Goal: Information Seeking & Learning: Check status

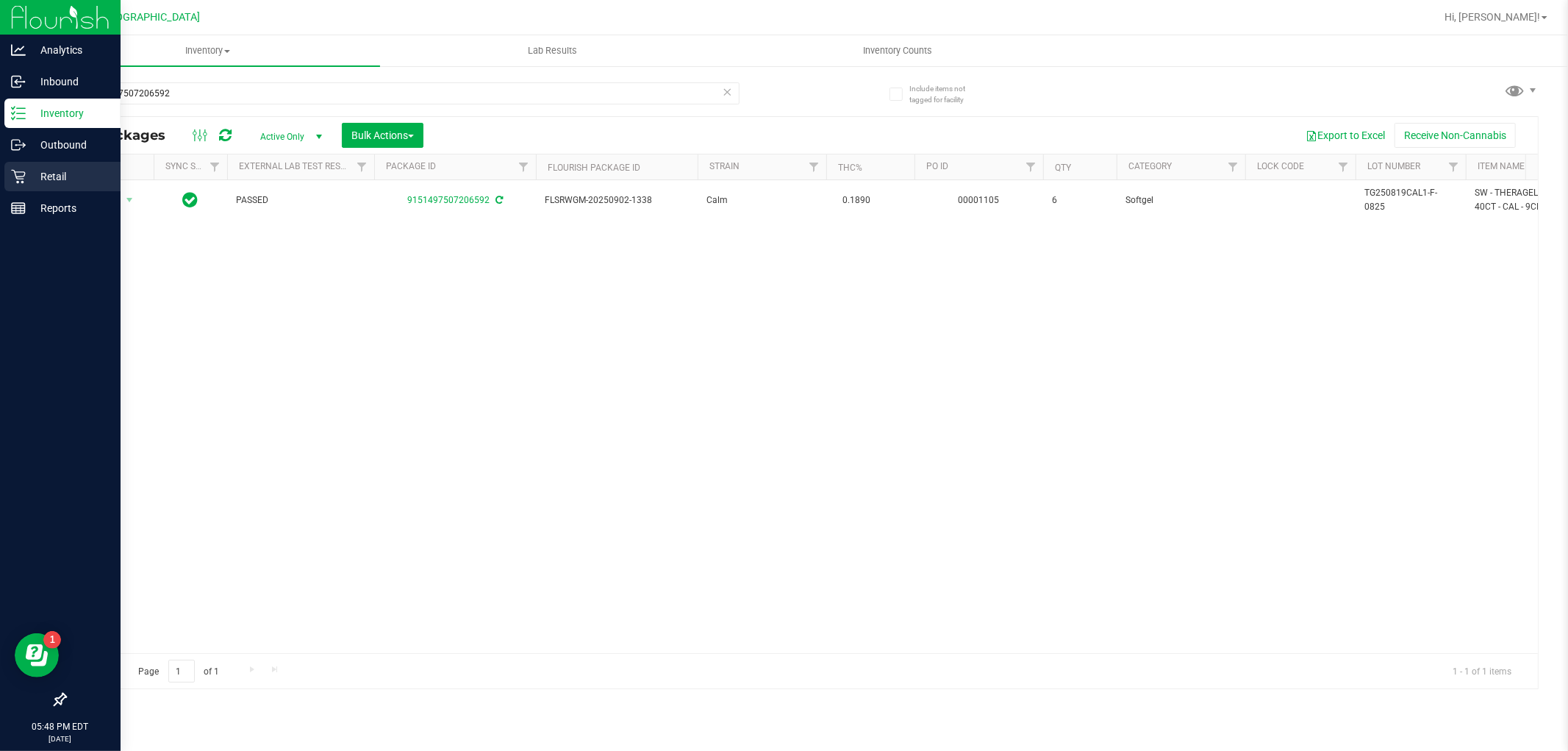
click at [25, 174] on p "Retail" at bounding box center [69, 176] width 88 height 17
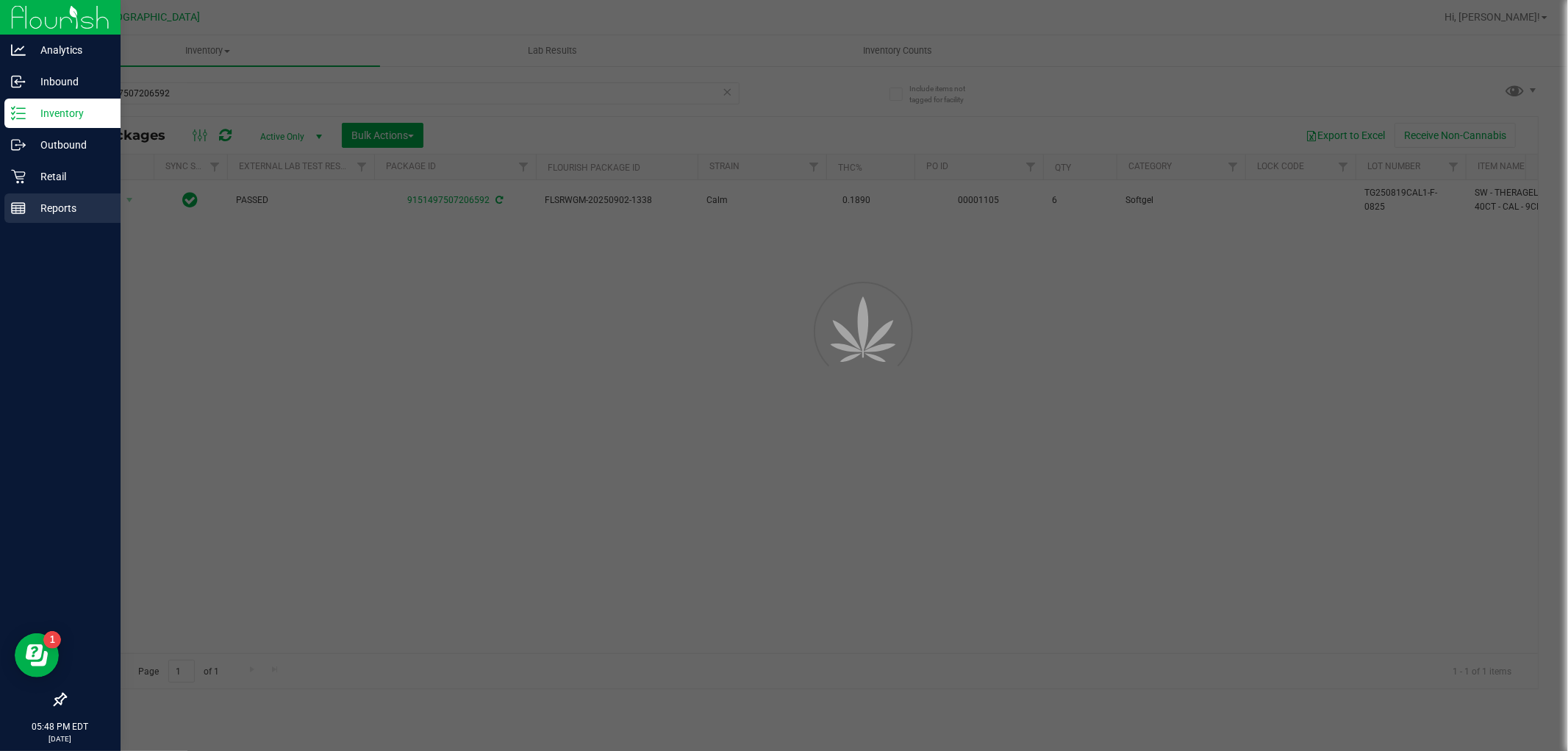
click at [52, 199] on p "Reports" at bounding box center [69, 208] width 88 height 17
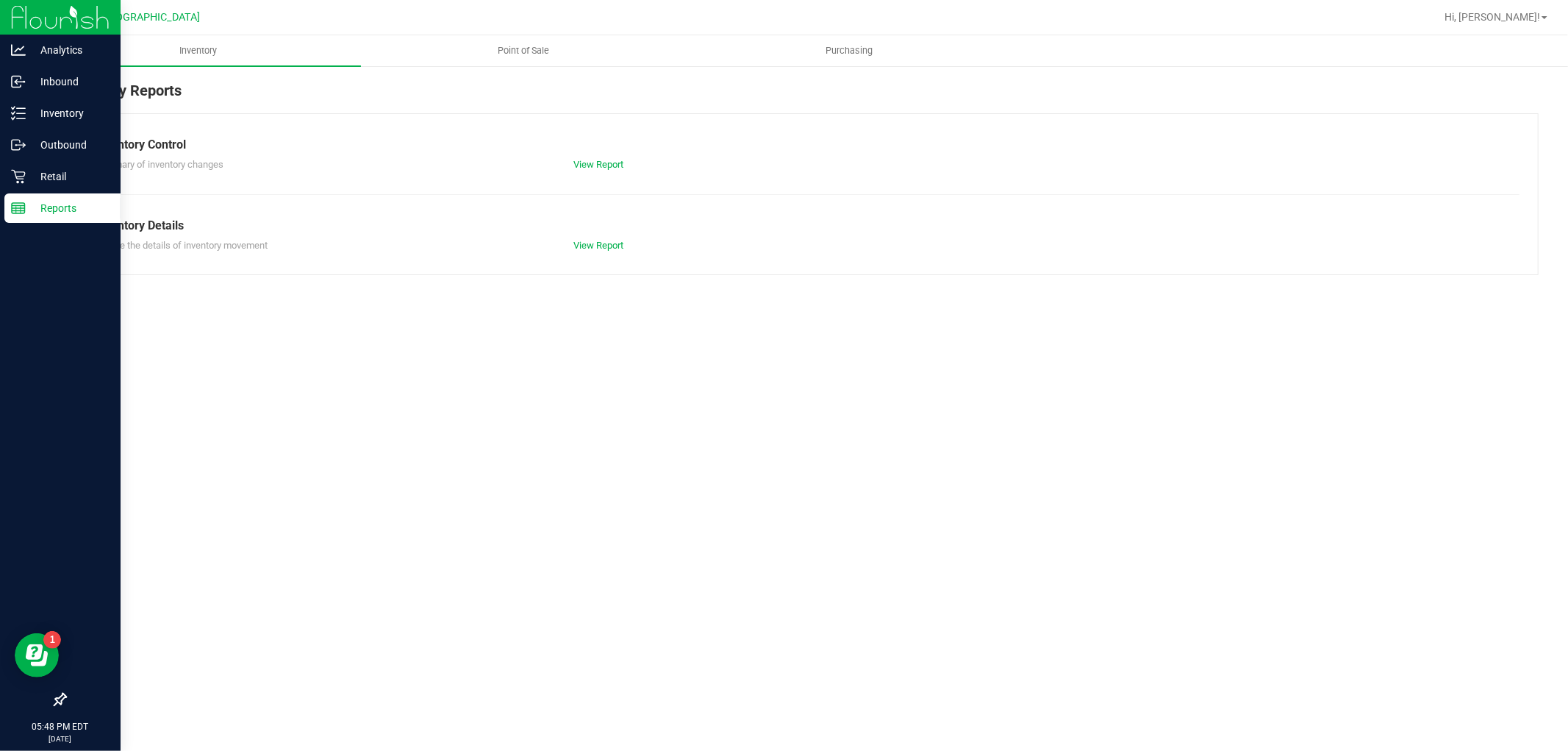
click at [78, 199] on p "Reports" at bounding box center [69, 208] width 88 height 17
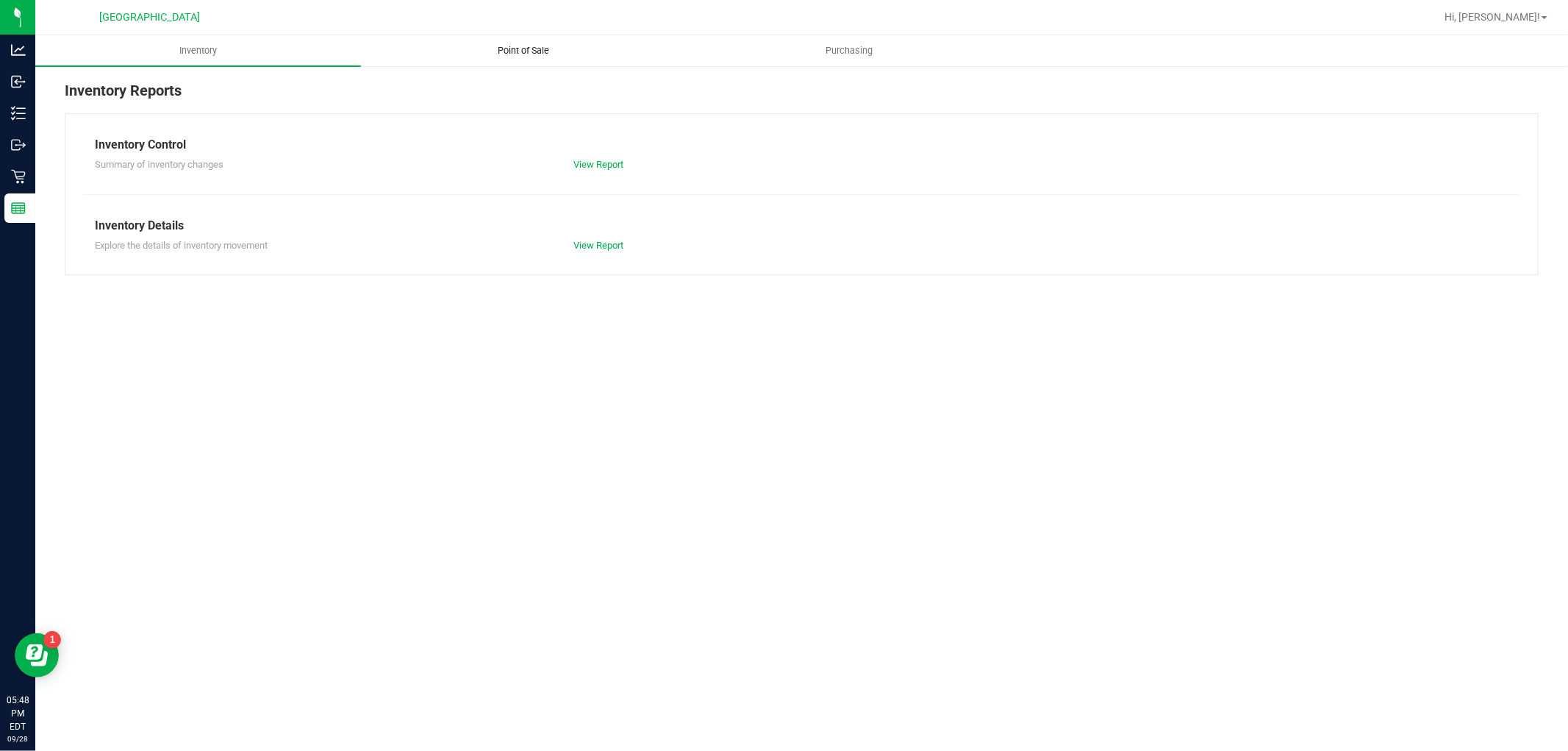
click at [491, 46] on span "Point of Sale" at bounding box center [524, 50] width 91 height 14
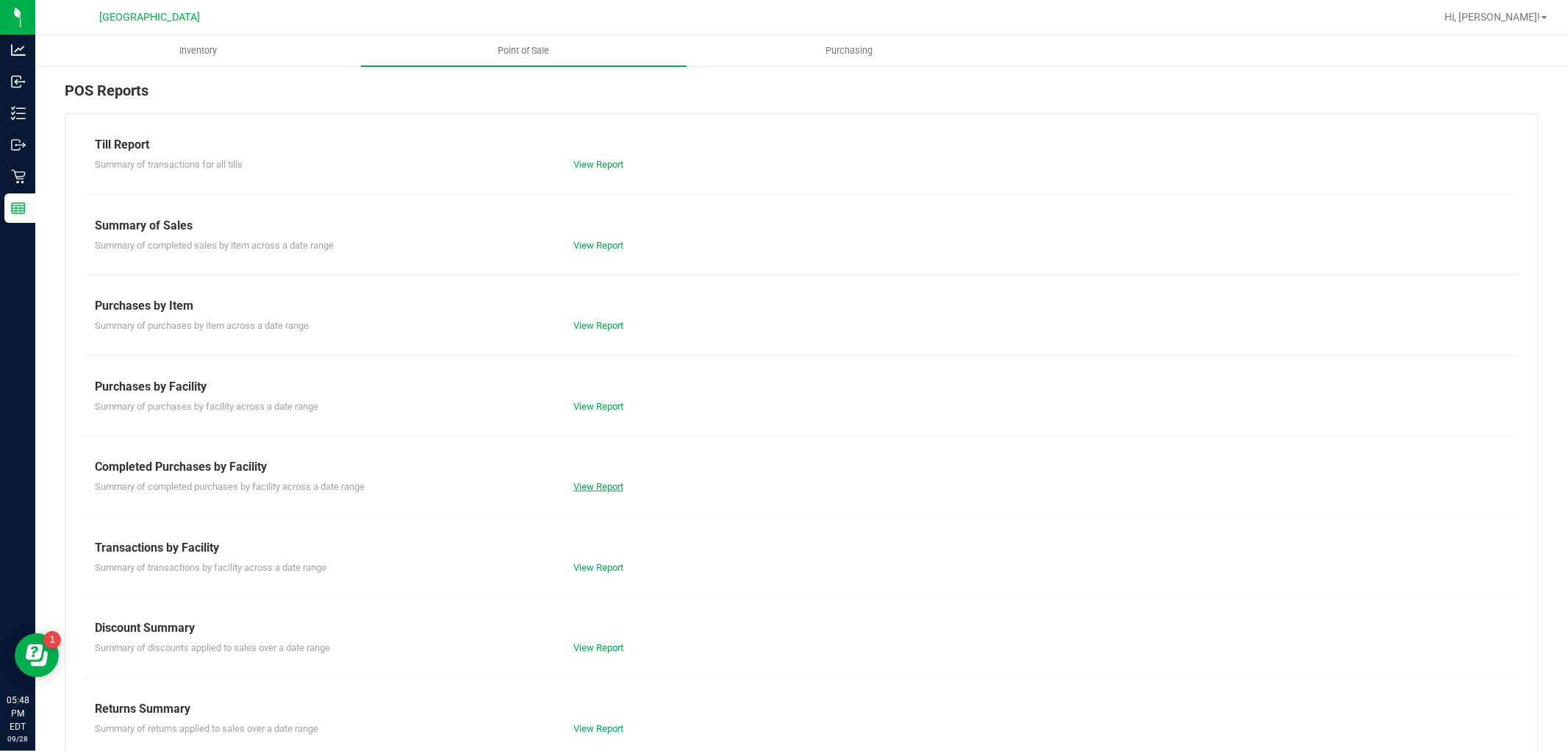
click at [599, 486] on link "View Report" at bounding box center [598, 486] width 50 height 11
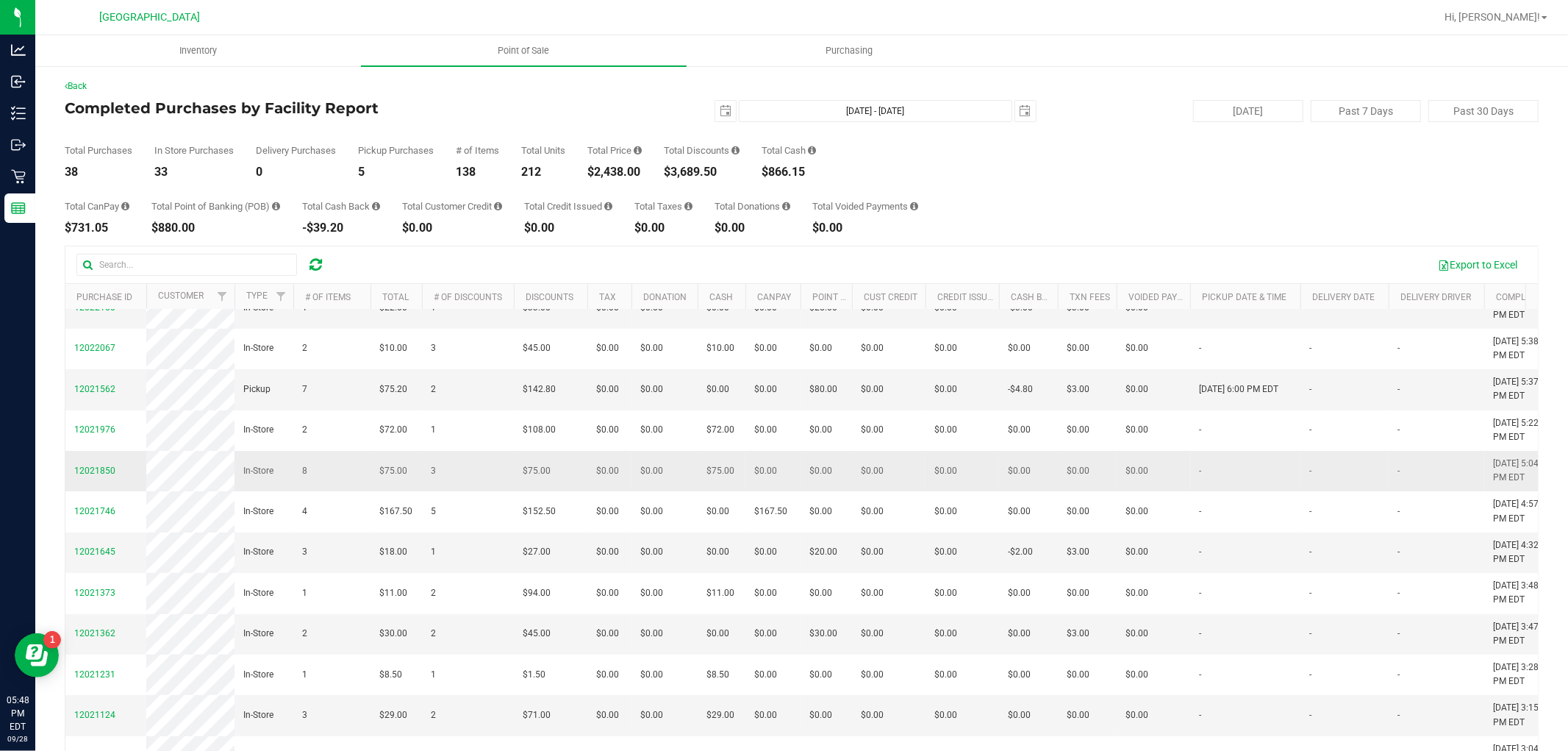
scroll to position [82, 0]
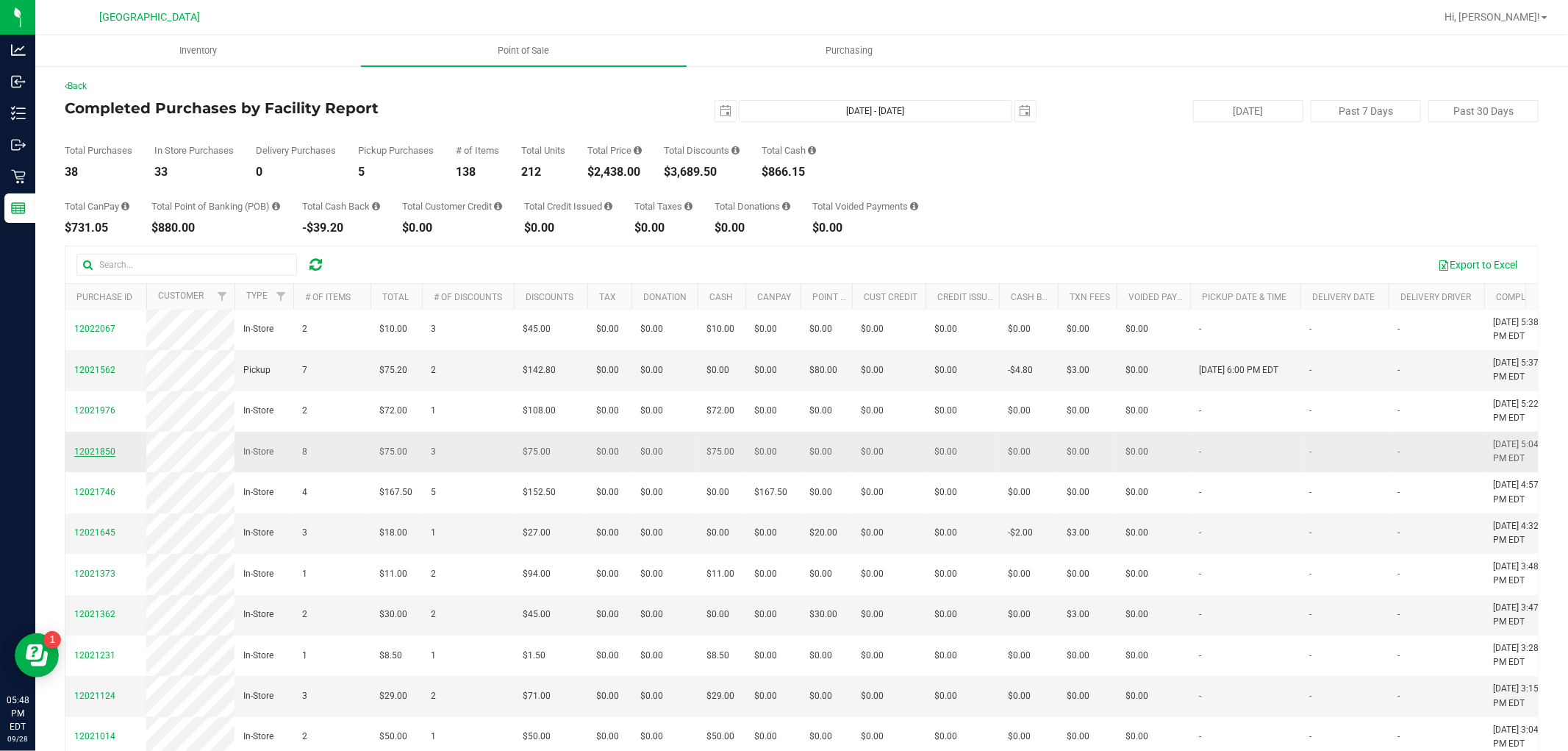
click at [108, 457] on span "12021850" at bounding box center [95, 451] width 41 height 10
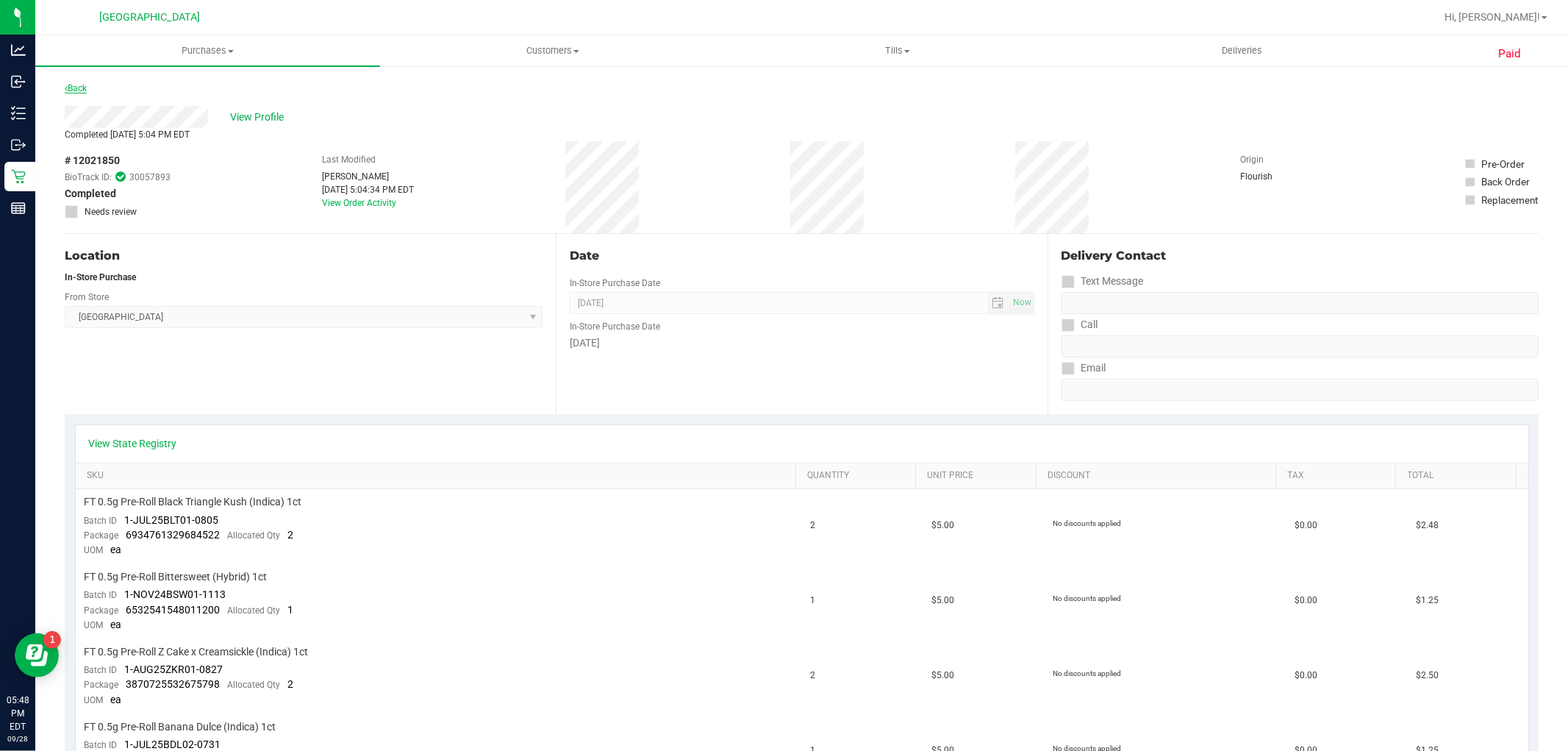
click at [78, 84] on link "Back" at bounding box center [76, 87] width 22 height 10
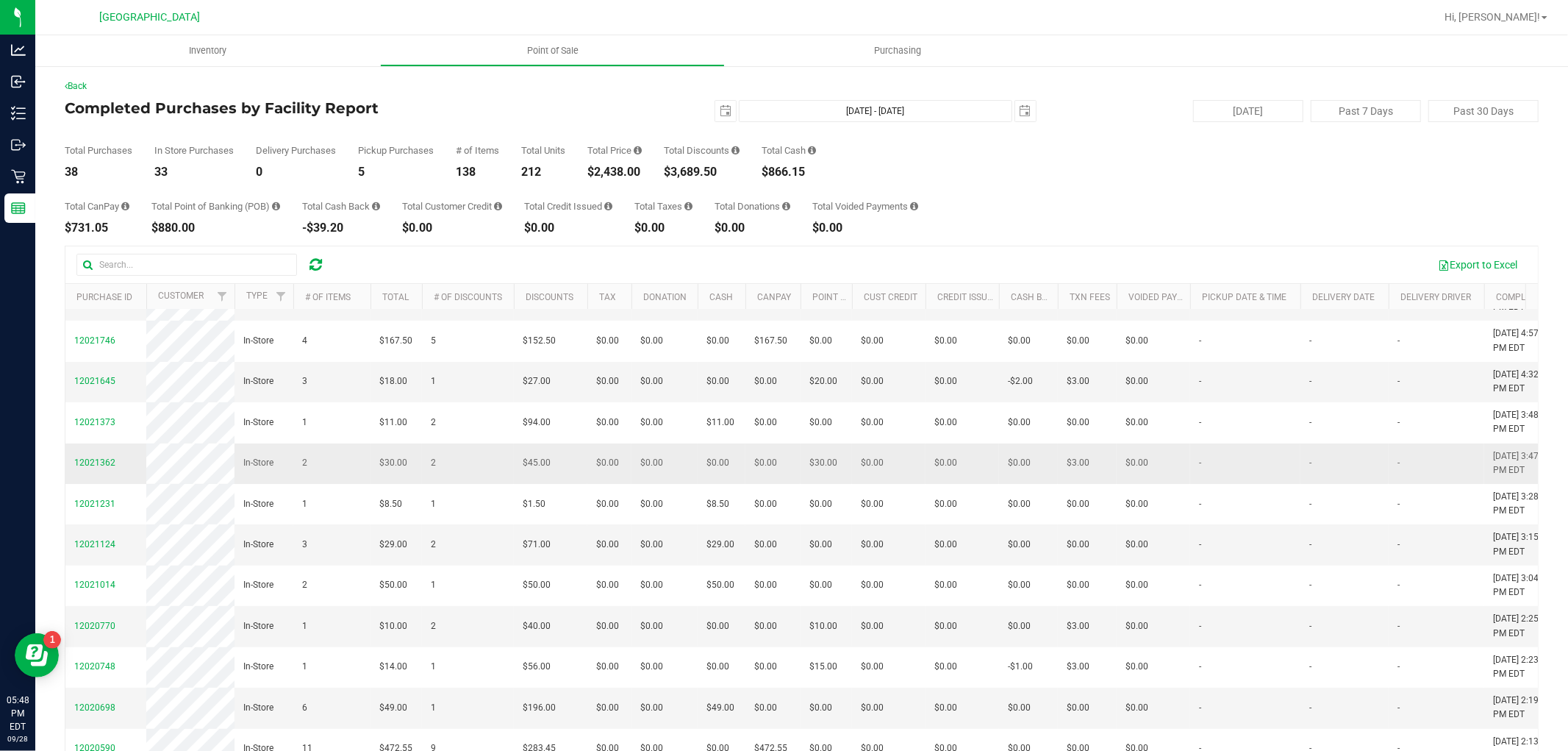
scroll to position [245, 0]
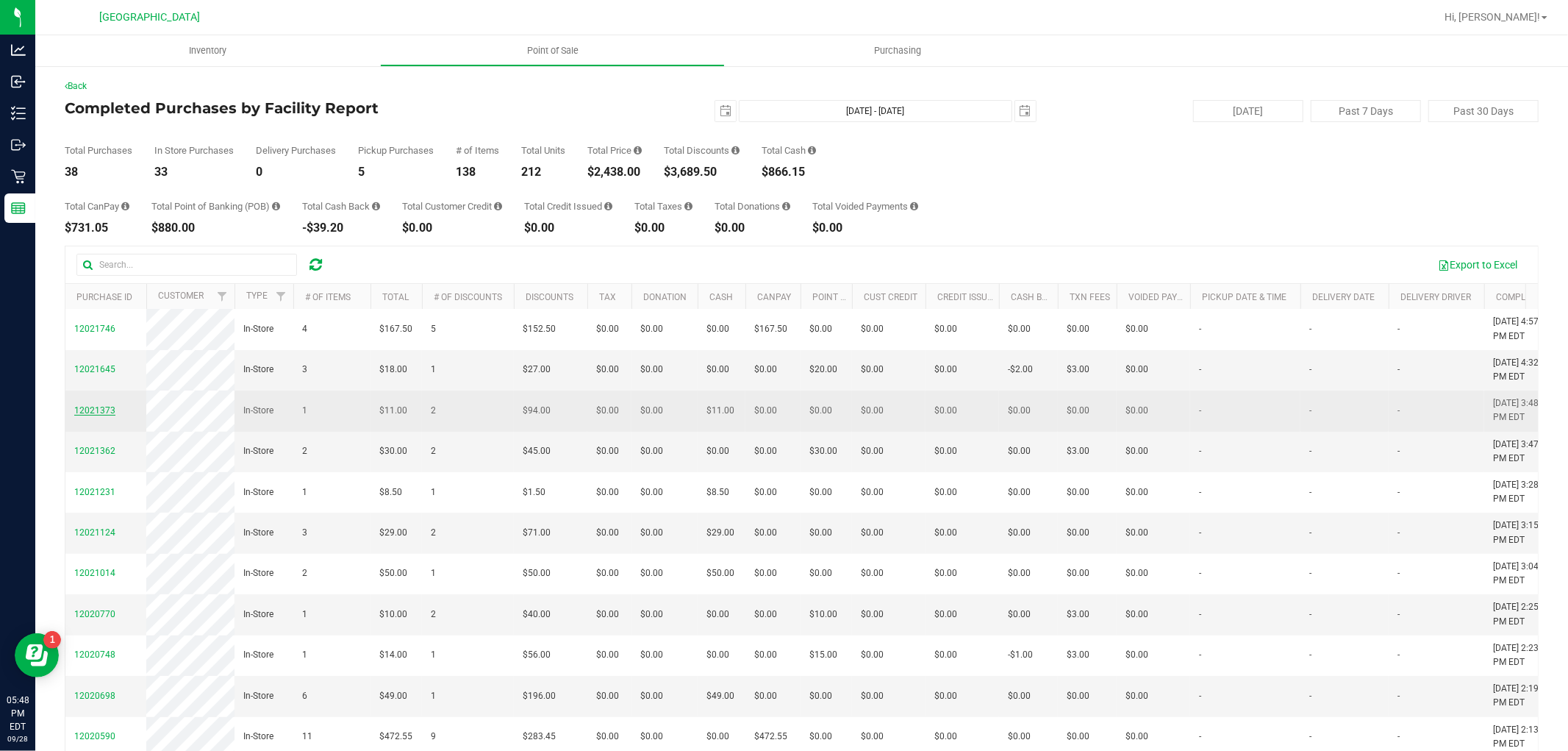
click at [111, 415] on span "12021373" at bounding box center [95, 410] width 41 height 10
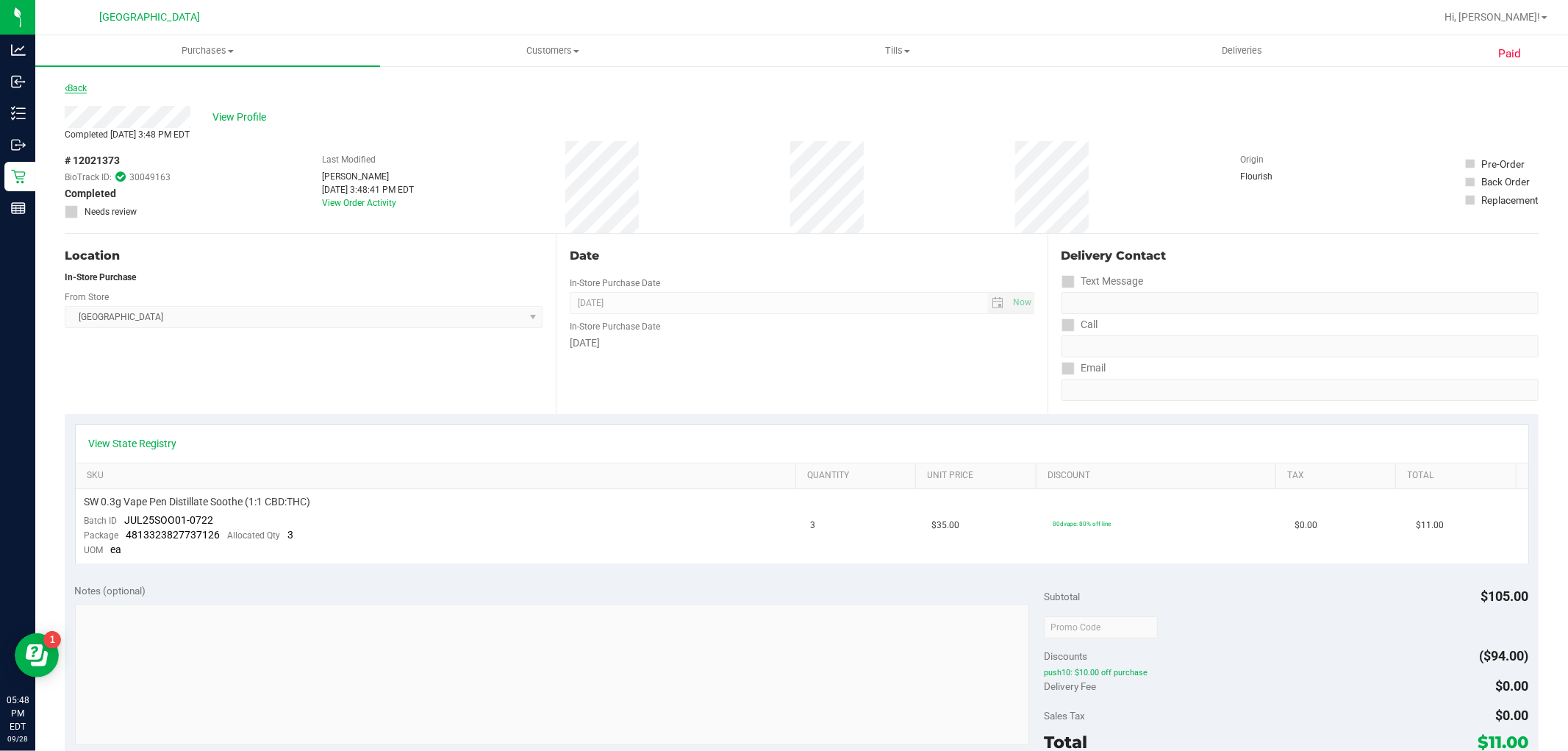
click at [74, 83] on link "Back" at bounding box center [76, 87] width 22 height 10
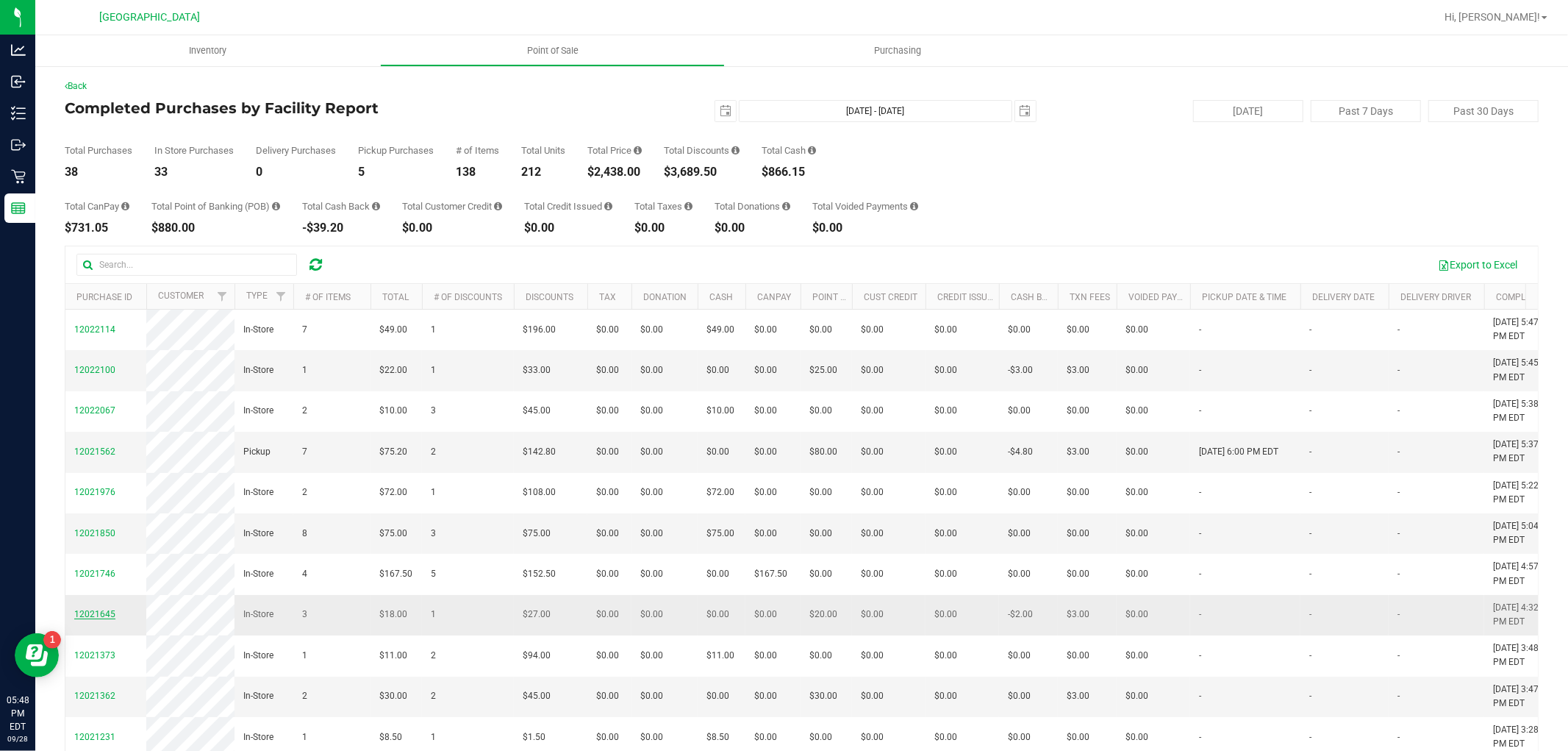
click at [105, 619] on span "12021645" at bounding box center [95, 614] width 41 height 10
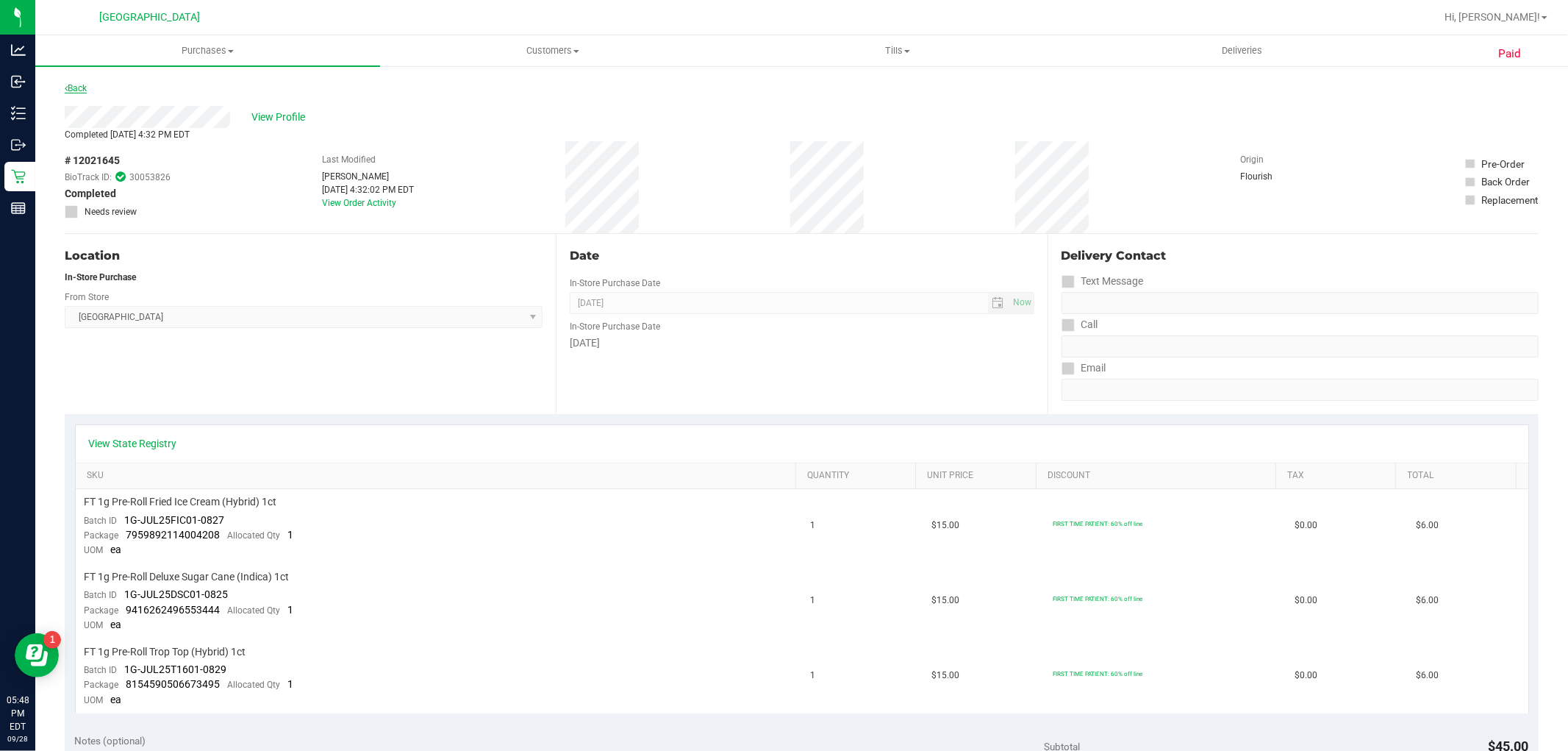
click at [76, 88] on link "Back" at bounding box center [76, 87] width 22 height 10
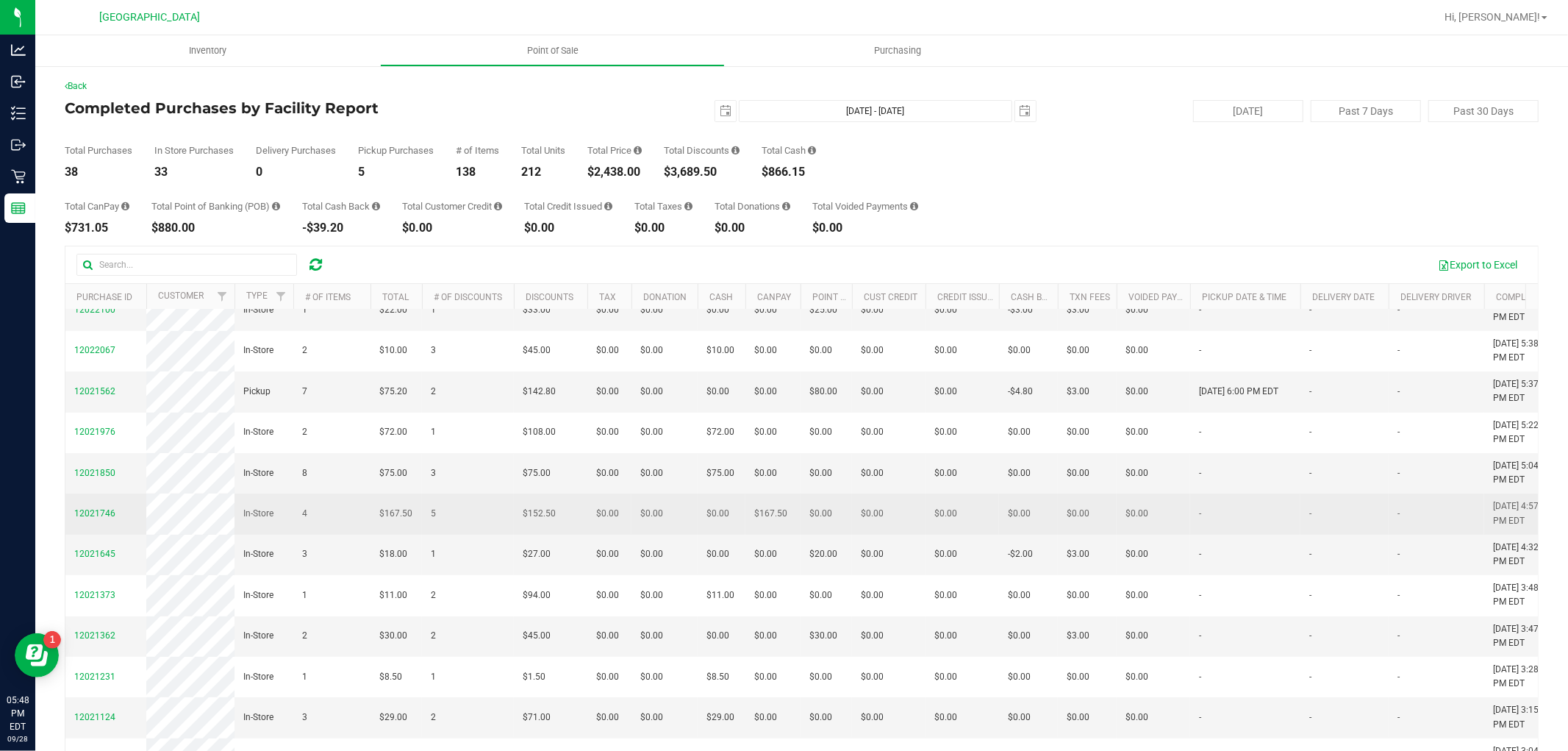
scroll to position [163, 0]
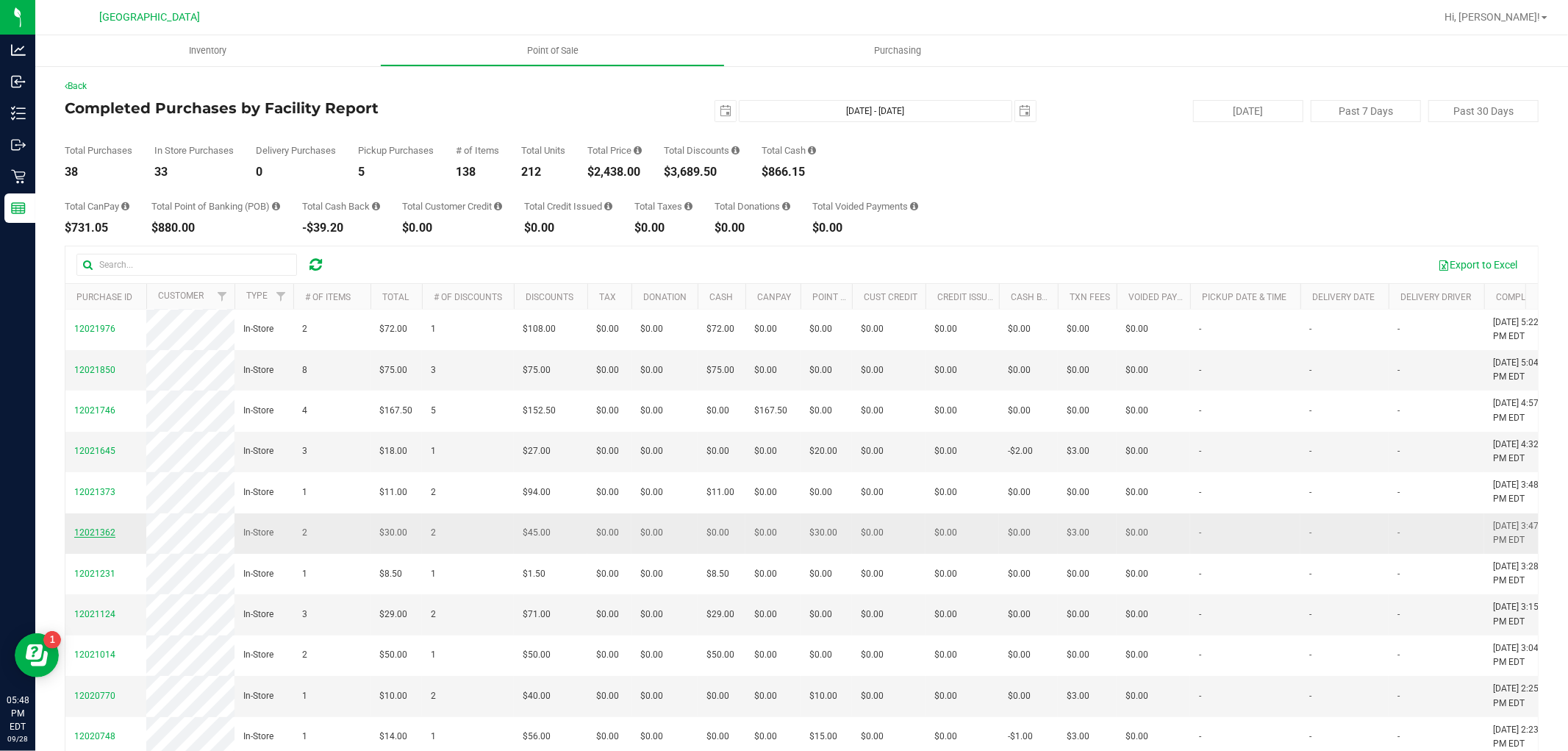
click at [110, 537] on span "12021362" at bounding box center [95, 532] width 41 height 10
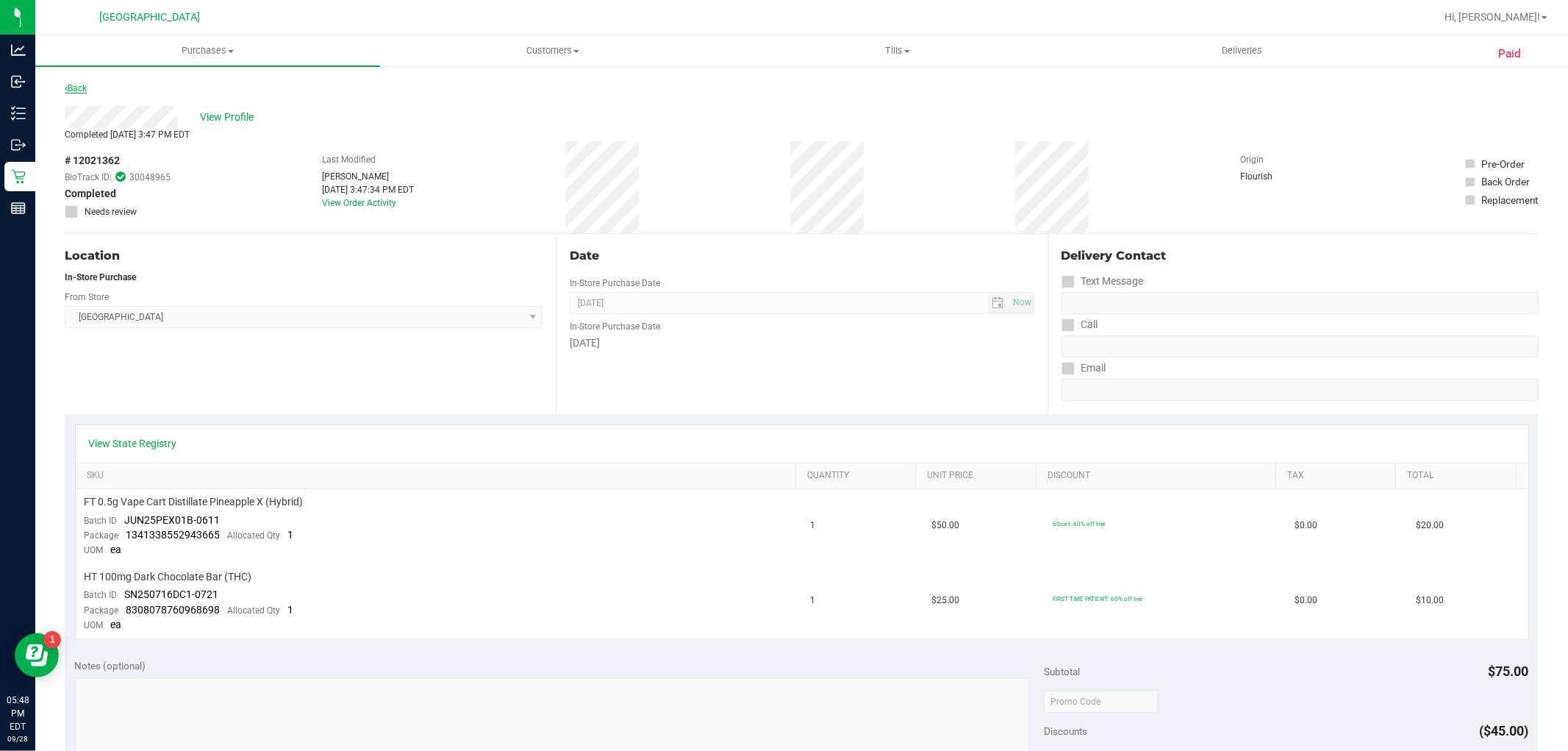
click at [85, 86] on link "Back" at bounding box center [76, 87] width 22 height 10
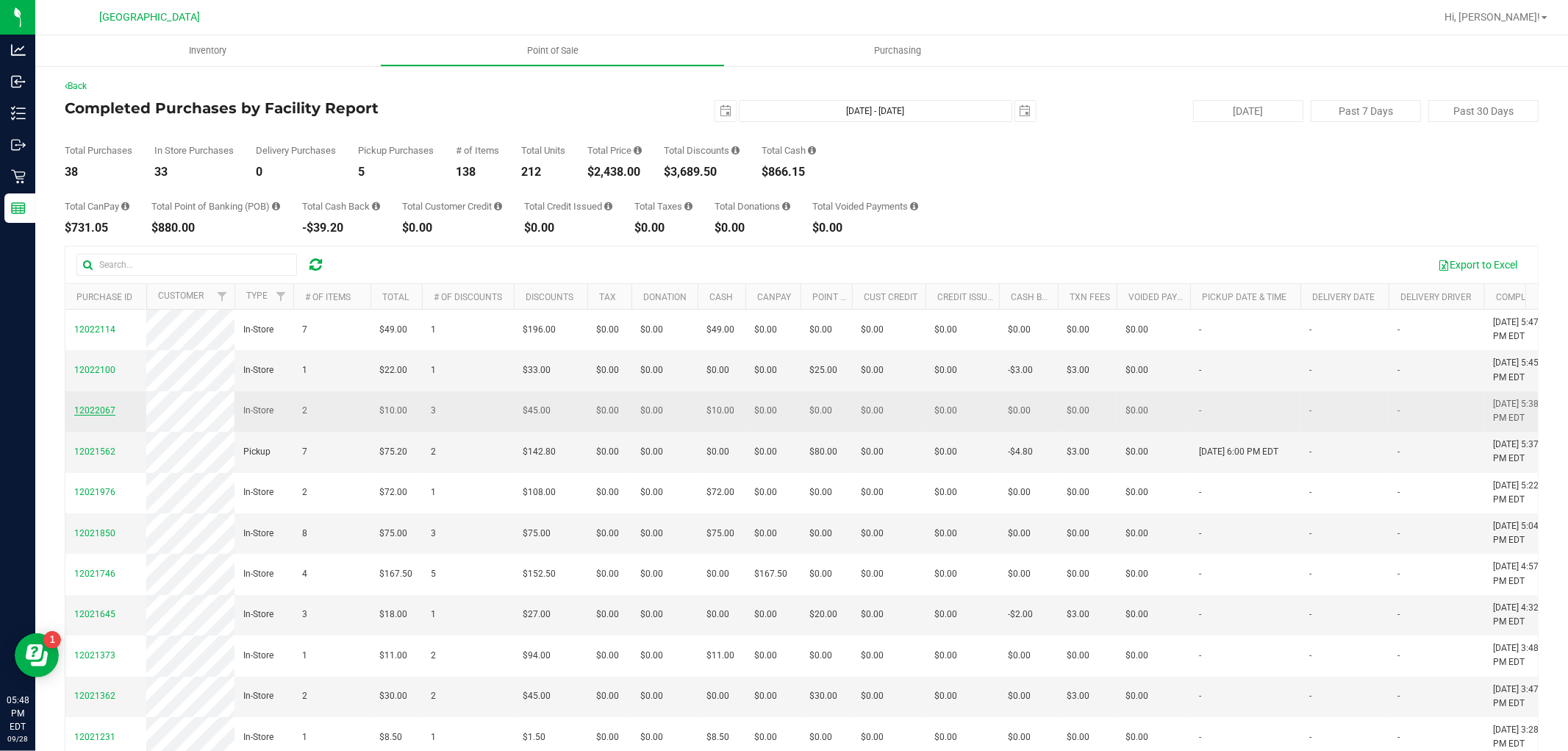
click at [106, 415] on span "12022067" at bounding box center [95, 410] width 41 height 10
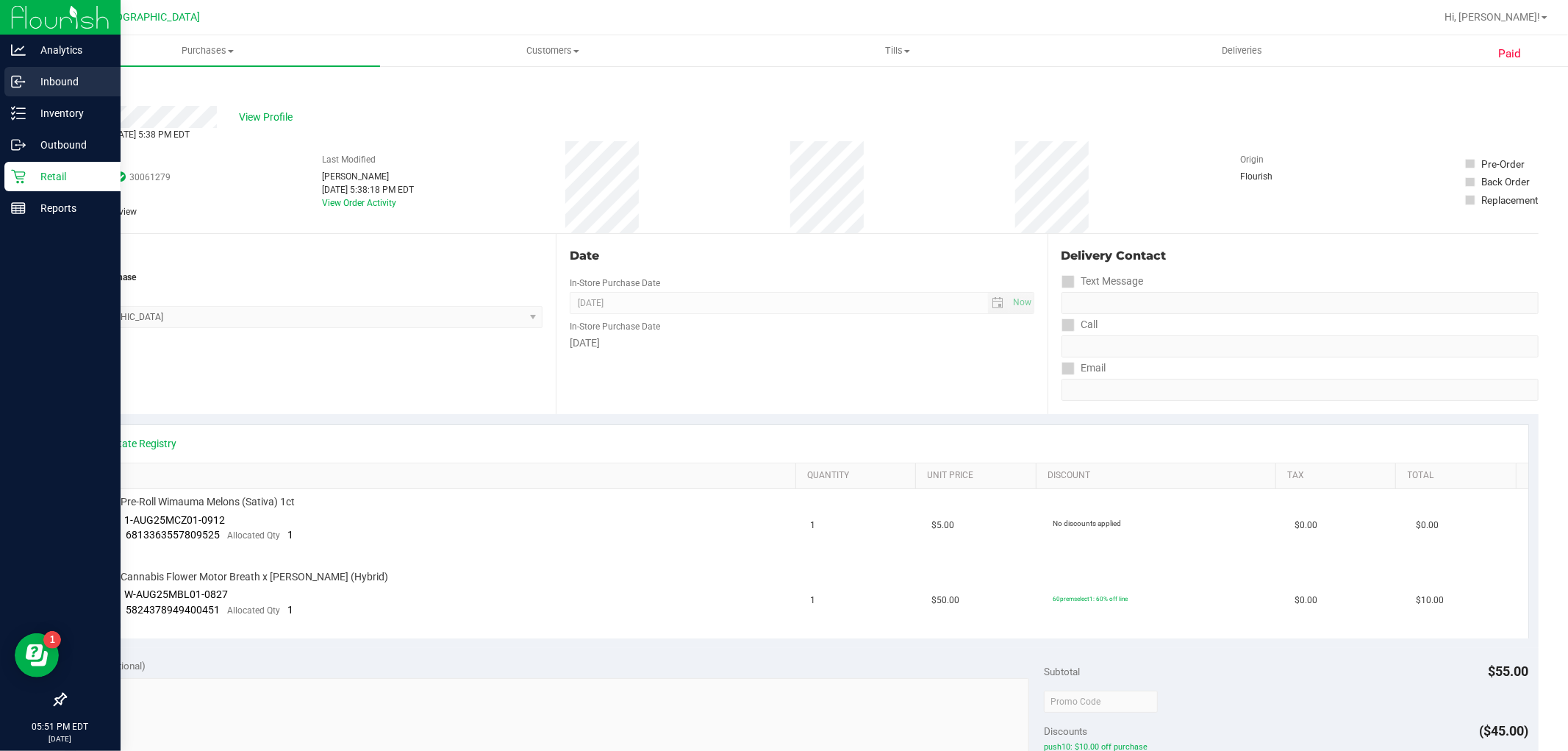
click at [15, 86] on icon at bounding box center [18, 82] width 15 height 15
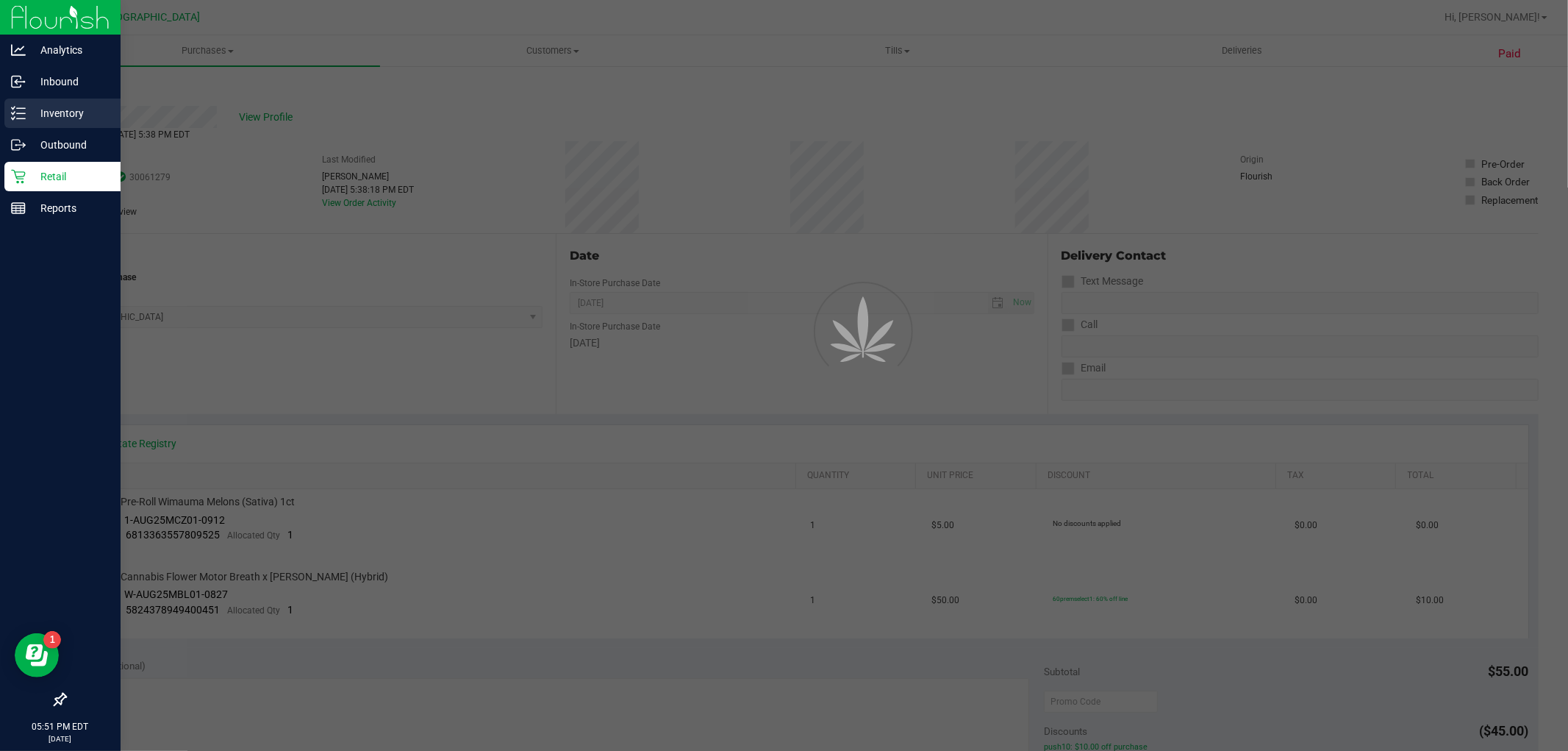
click at [52, 120] on p "Inventory" at bounding box center [69, 113] width 88 height 17
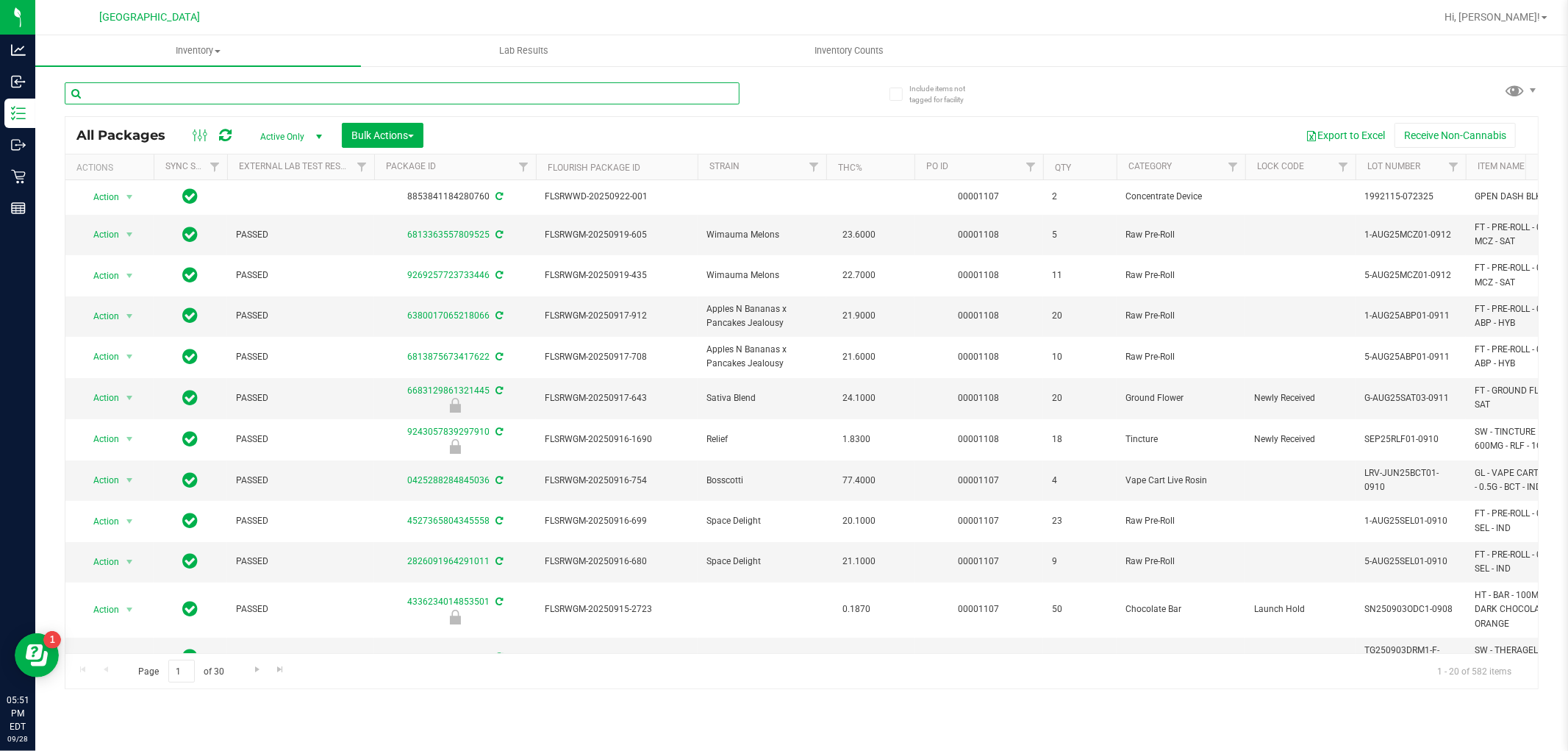
click at [315, 90] on input "text" at bounding box center [401, 93] width 674 height 22
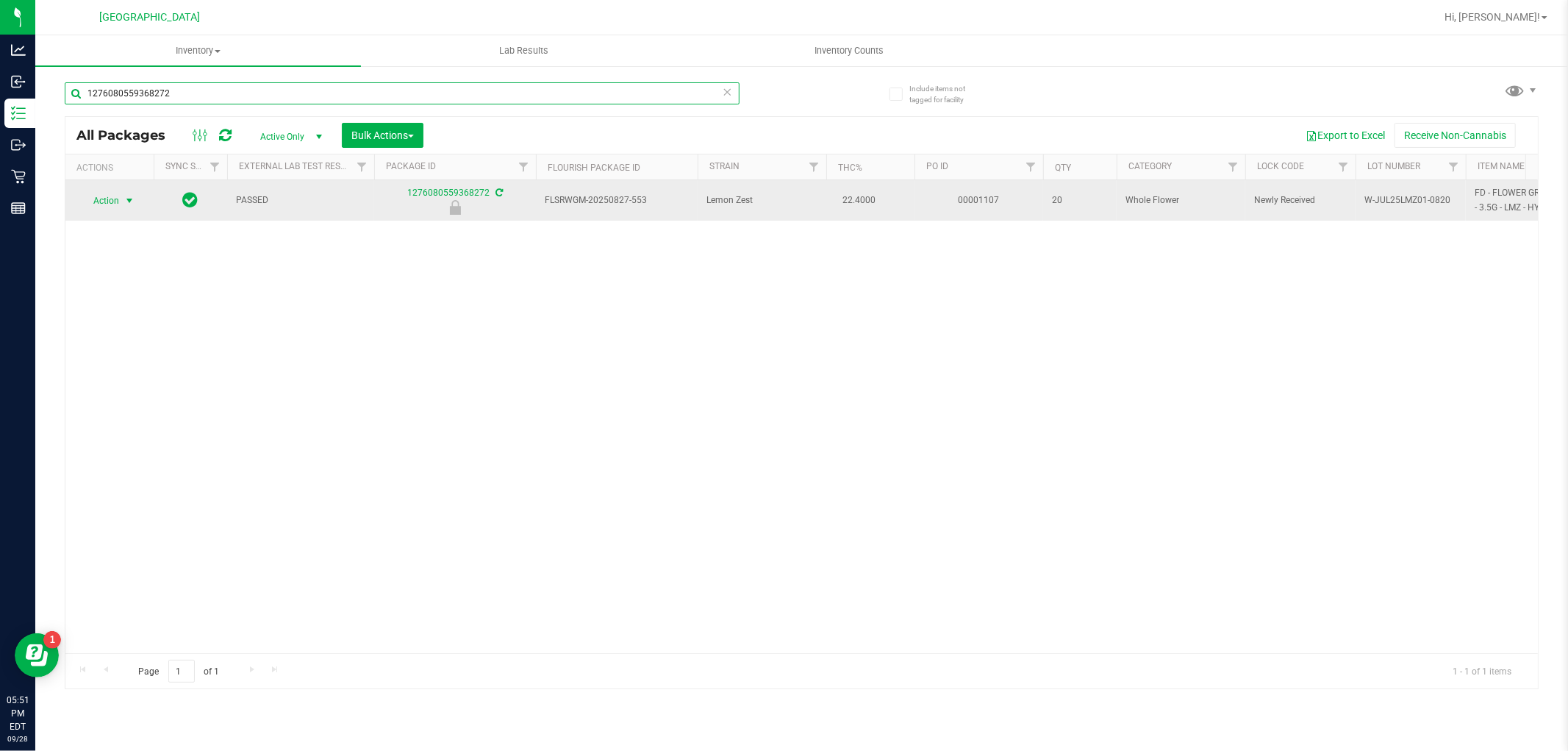
type input "1276080559368272"
click at [127, 203] on span "select" at bounding box center [129, 200] width 12 height 12
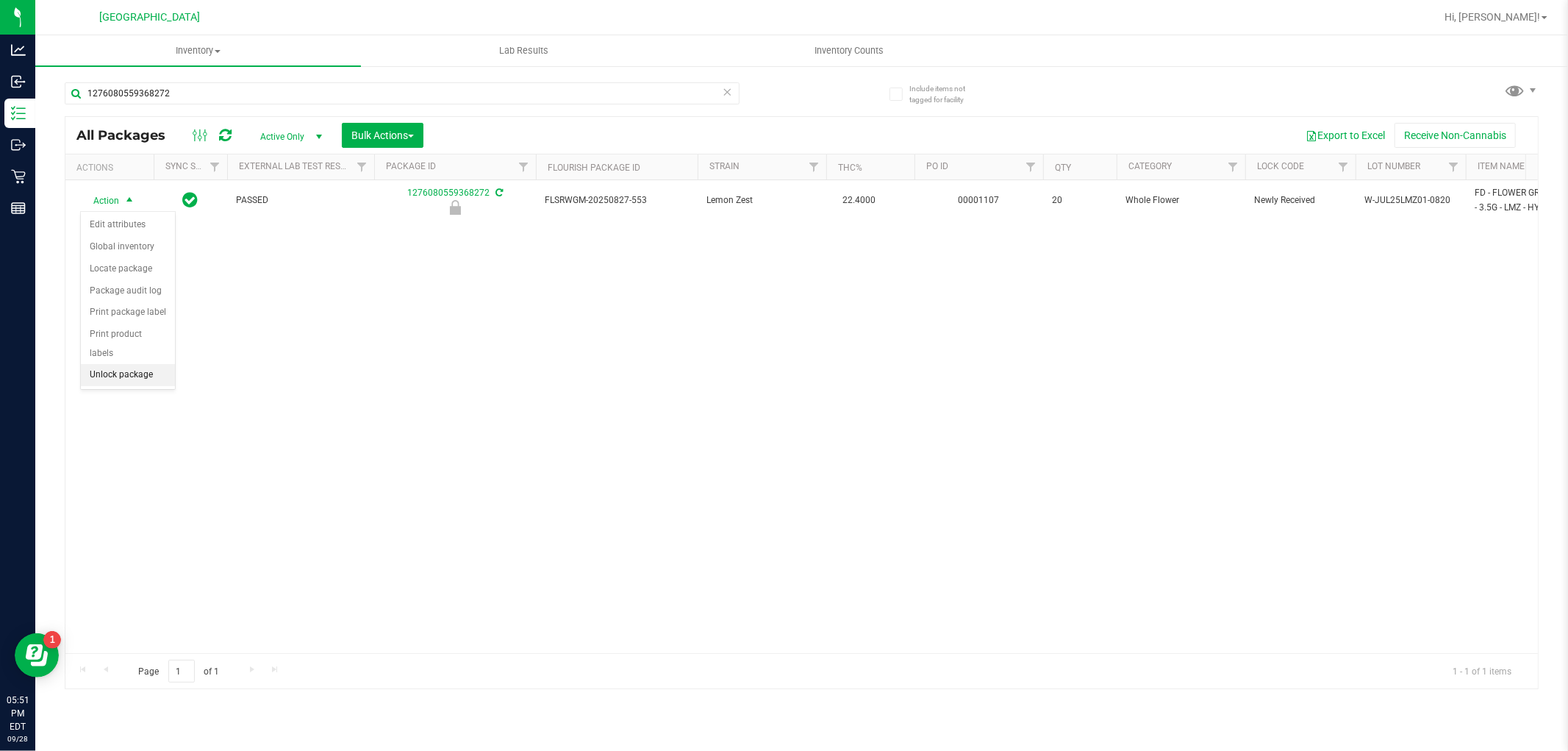
click at [127, 376] on li "Unlock package" at bounding box center [127, 375] width 94 height 22
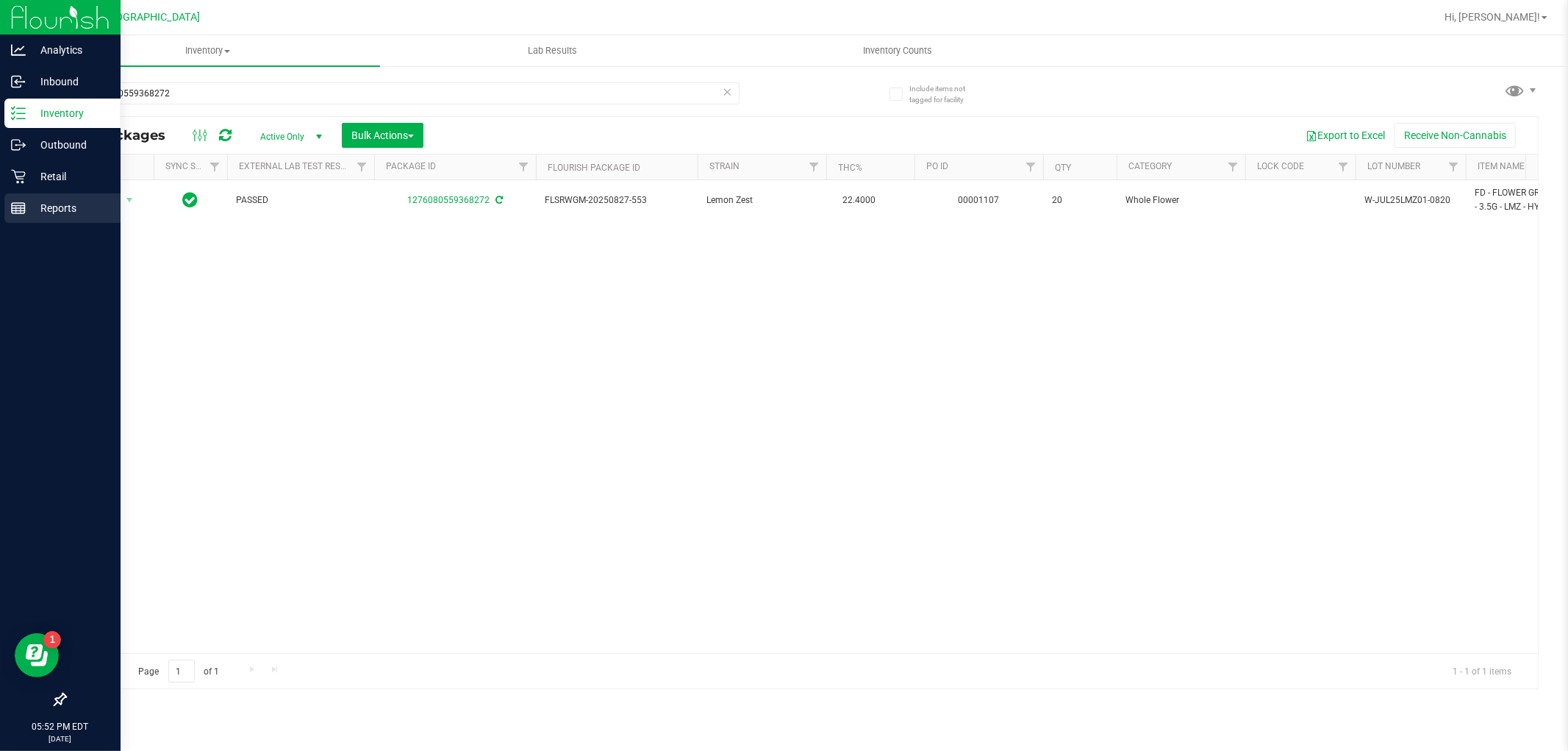
click at [21, 208] on line at bounding box center [21, 209] width 0 height 7
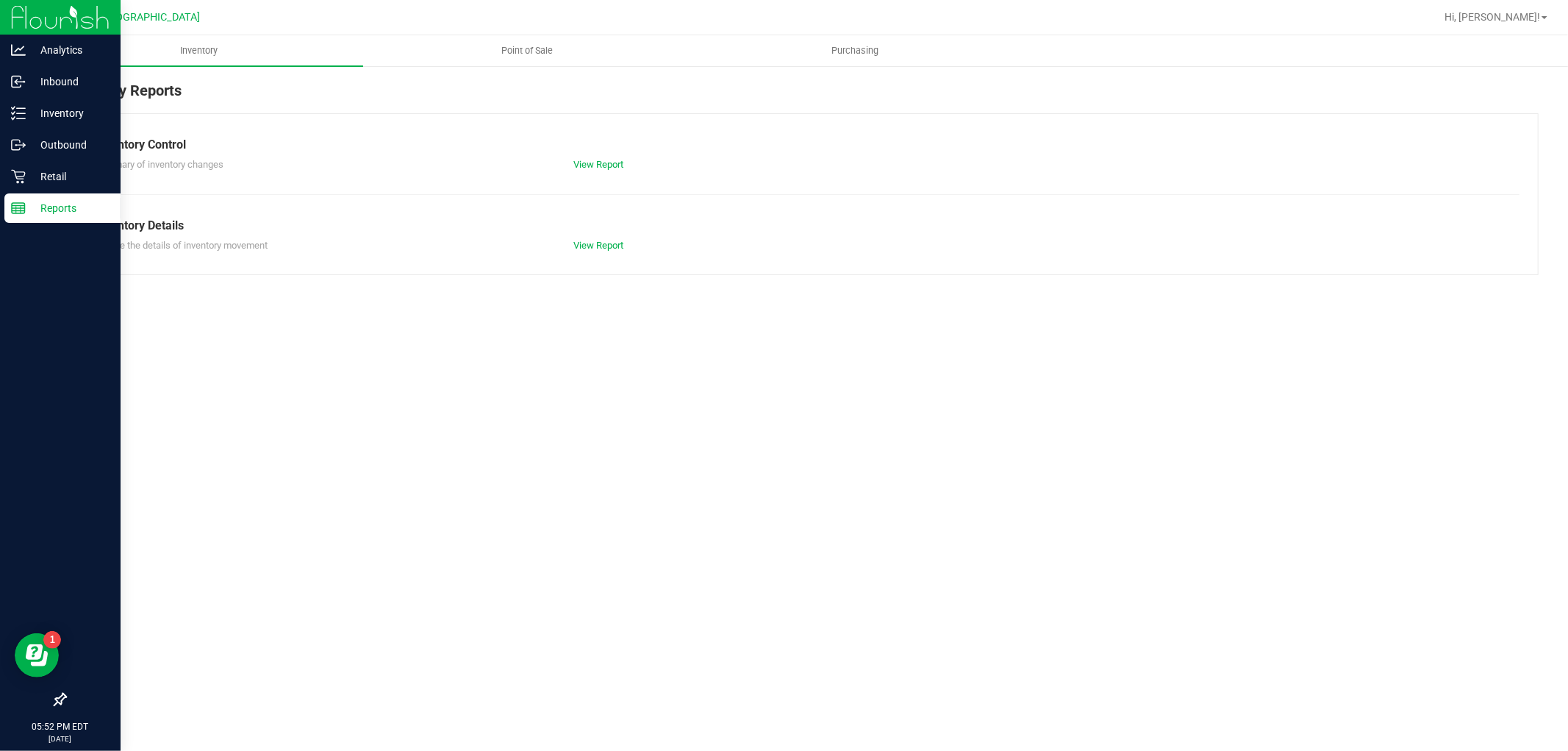
click at [510, 54] on span "Point of Sale" at bounding box center [527, 50] width 91 height 14
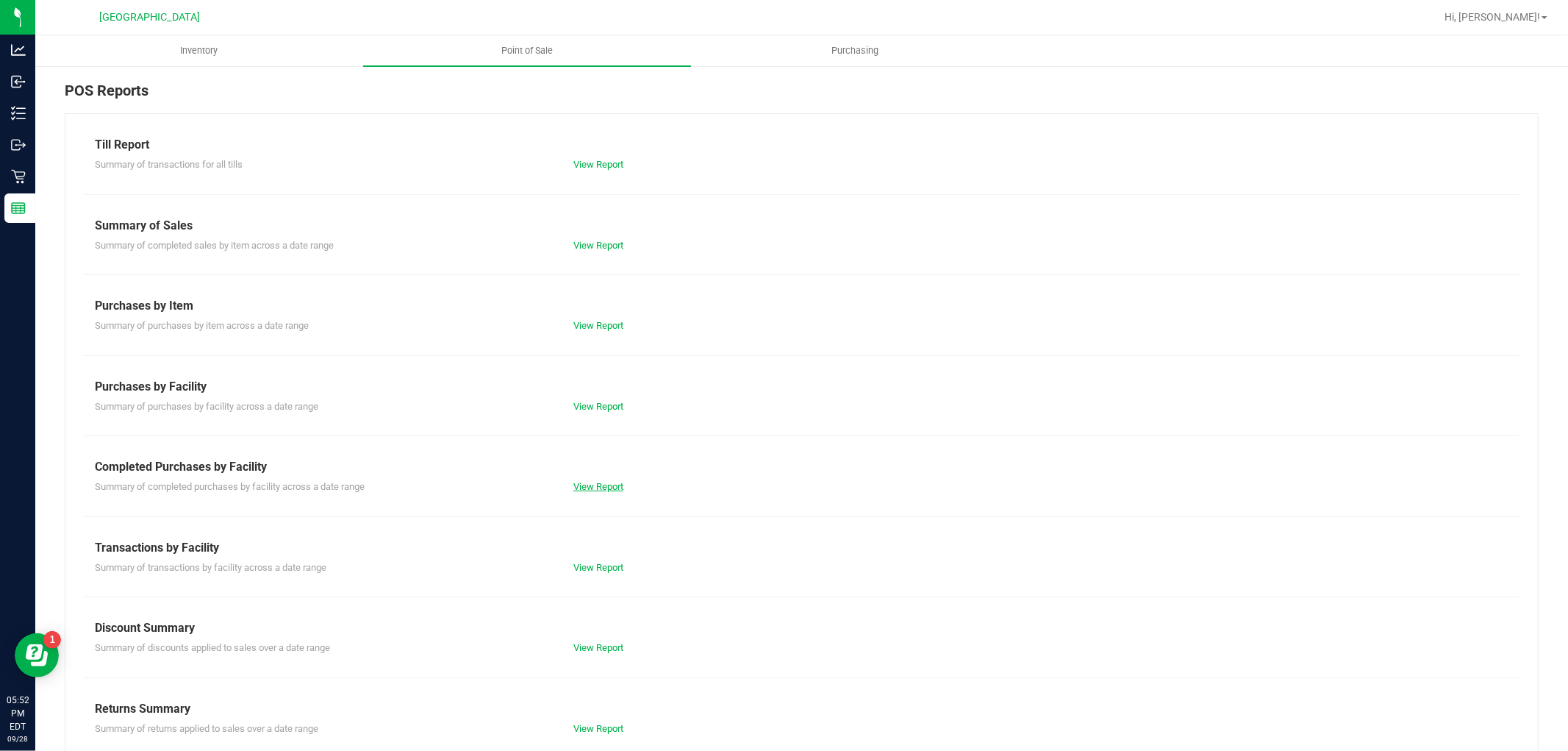
click at [579, 487] on link "View Report" at bounding box center [598, 486] width 50 height 11
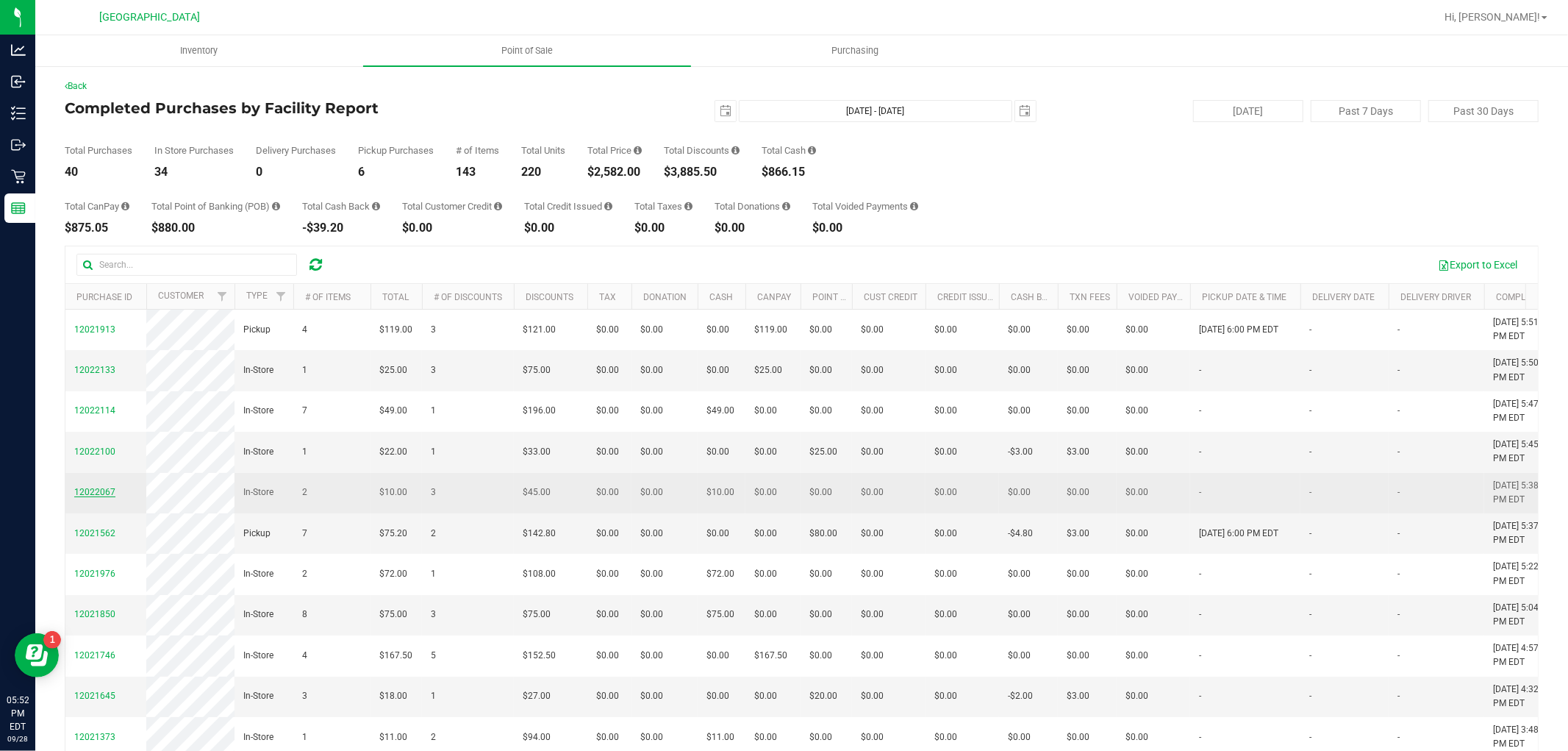
click at [94, 497] on span "12022067" at bounding box center [95, 492] width 41 height 10
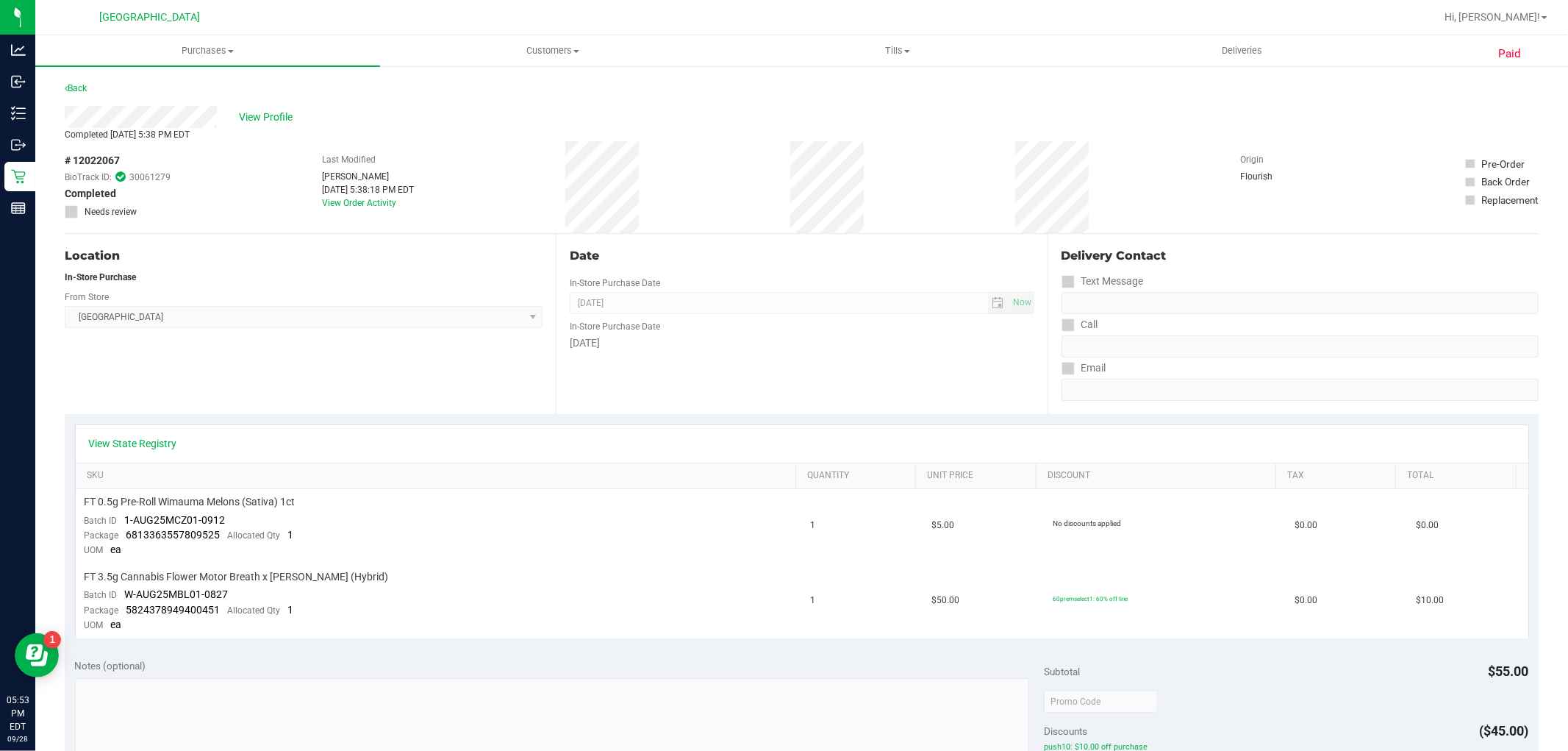
click at [86, 86] on div "Back" at bounding box center [76, 87] width 22 height 17
click at [85, 84] on link "Back" at bounding box center [76, 87] width 22 height 10
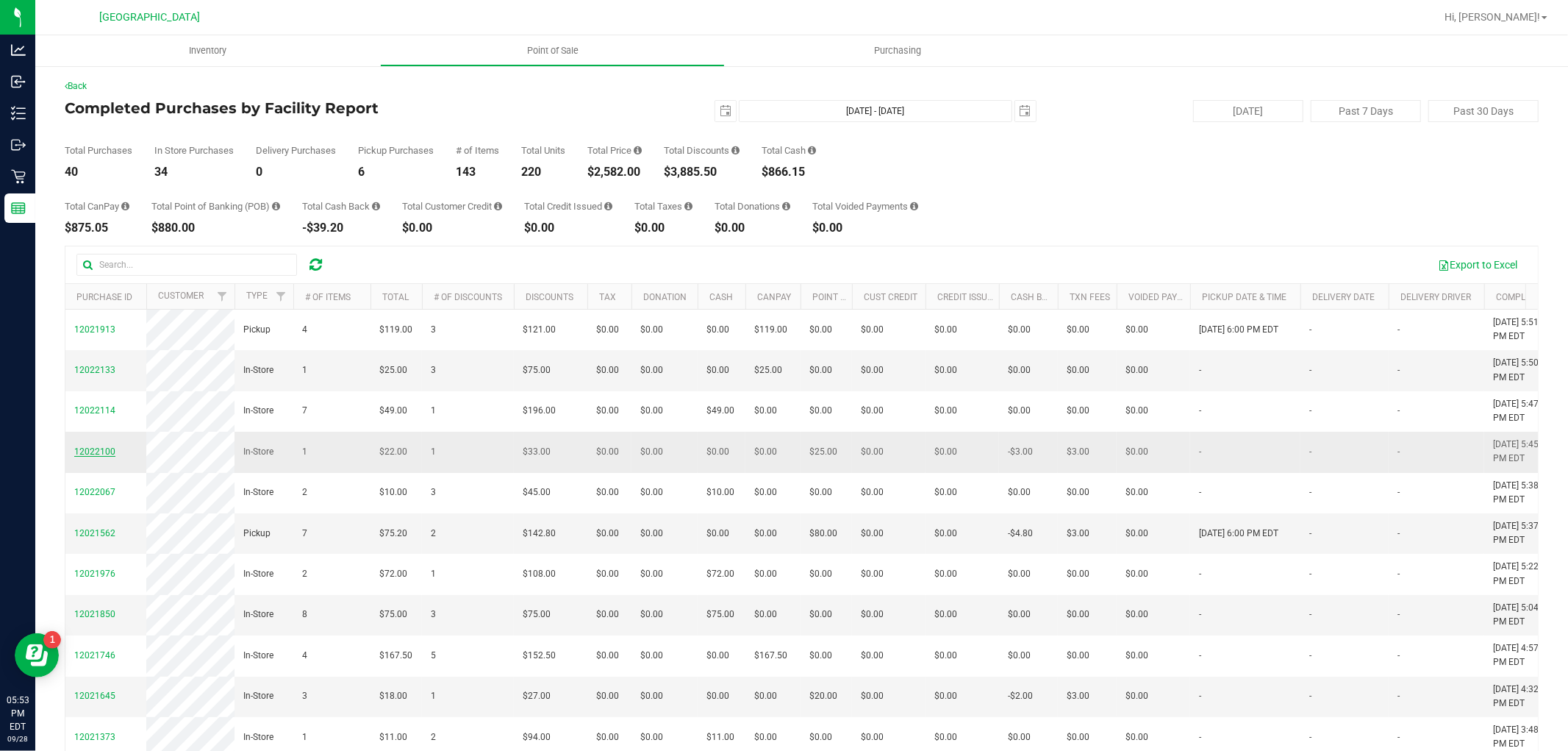
click at [101, 457] on span "12022100" at bounding box center [95, 451] width 41 height 10
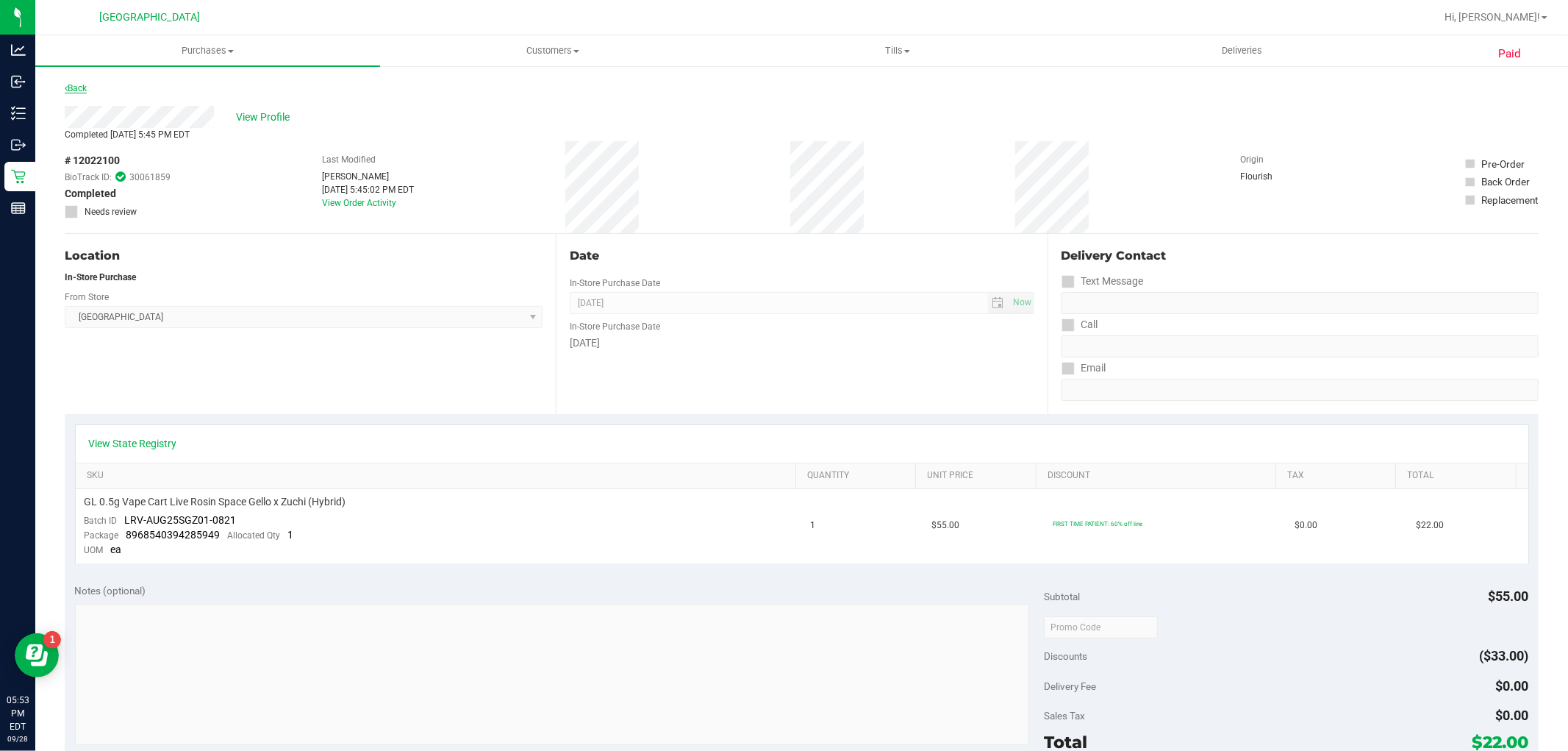
click at [66, 90] on icon at bounding box center [66, 88] width 3 height 9
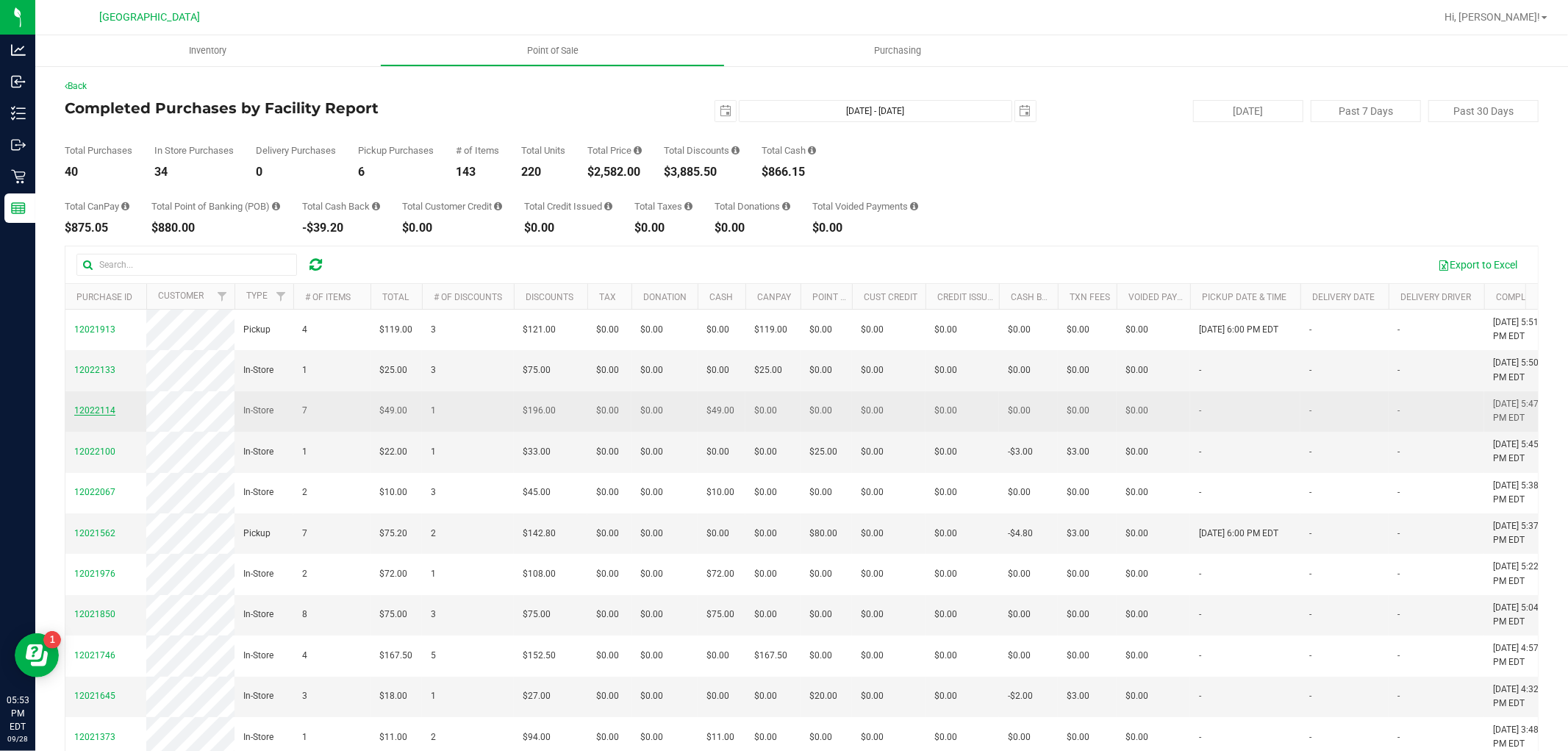
click at [96, 415] on span "12022114" at bounding box center [95, 410] width 41 height 10
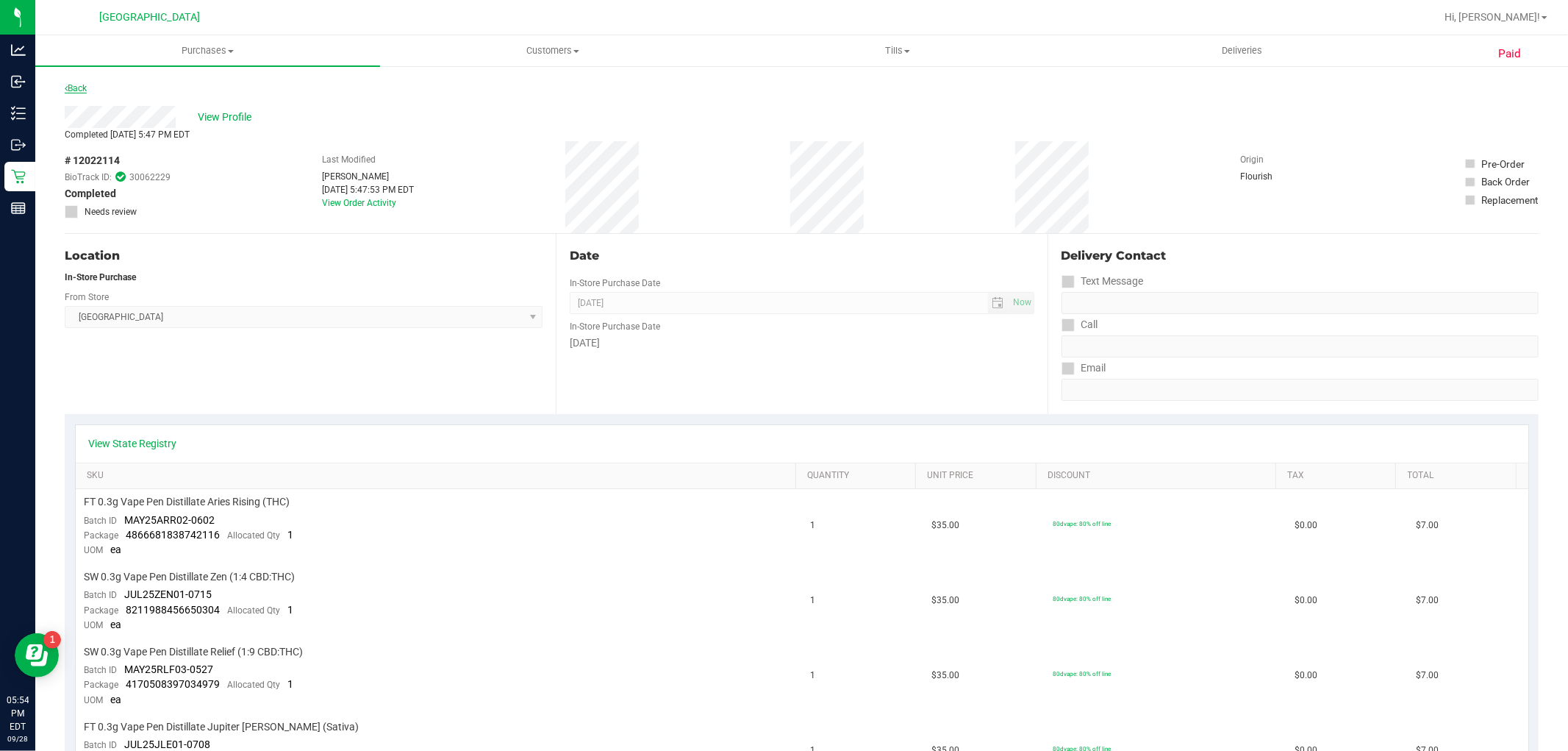
click at [82, 89] on link "Back" at bounding box center [76, 87] width 22 height 10
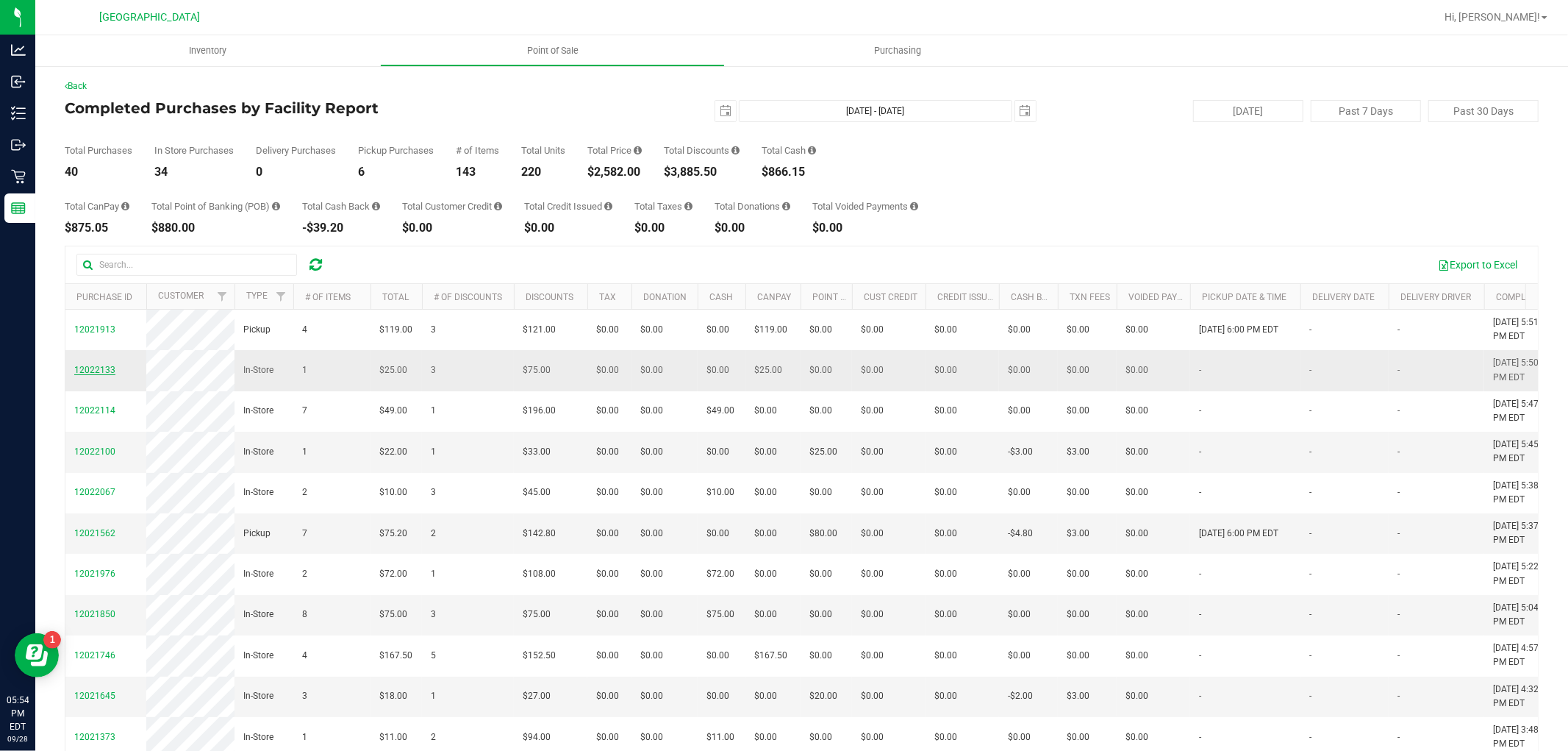
click at [106, 375] on span "12022133" at bounding box center [95, 370] width 41 height 10
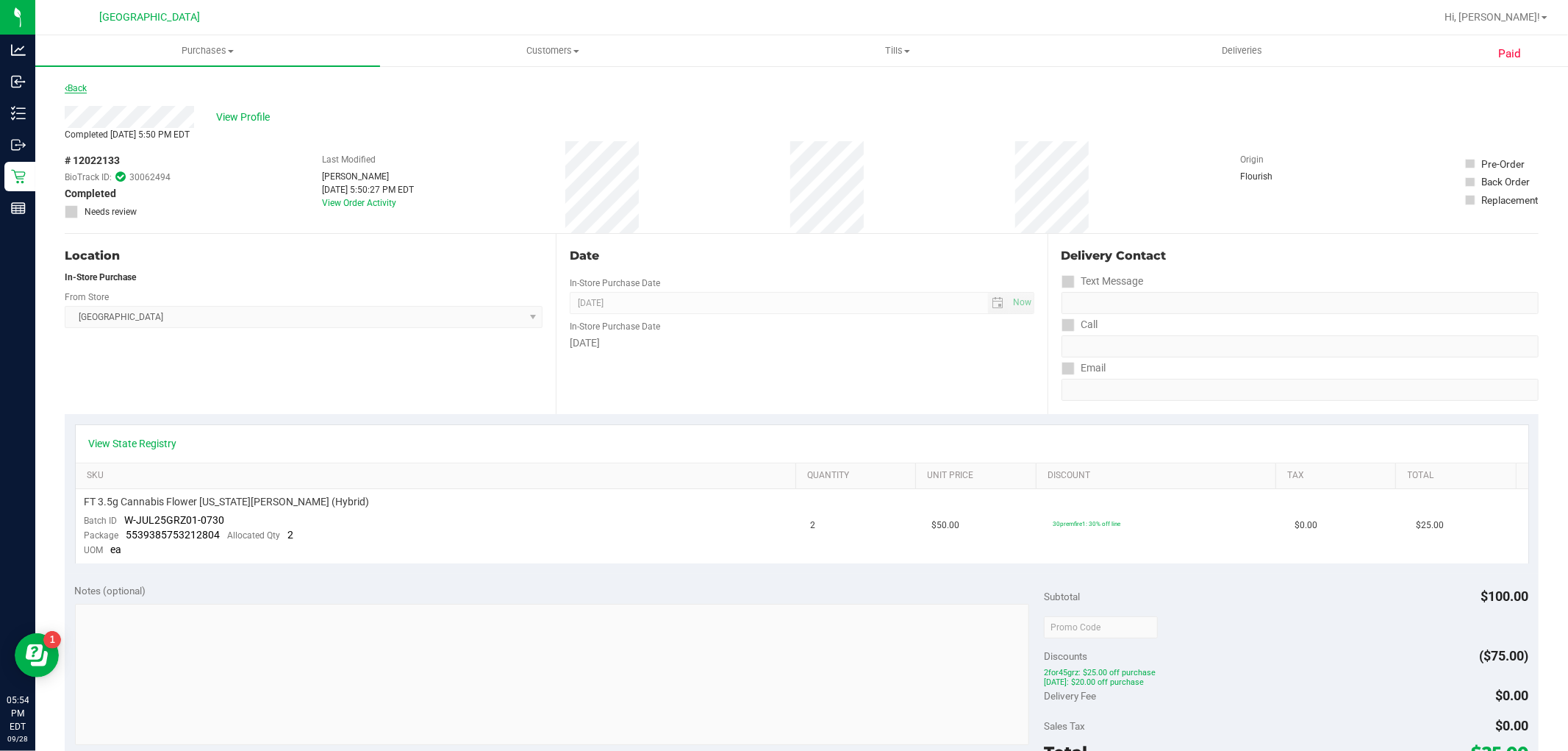
click at [86, 88] on link "Back" at bounding box center [76, 87] width 22 height 10
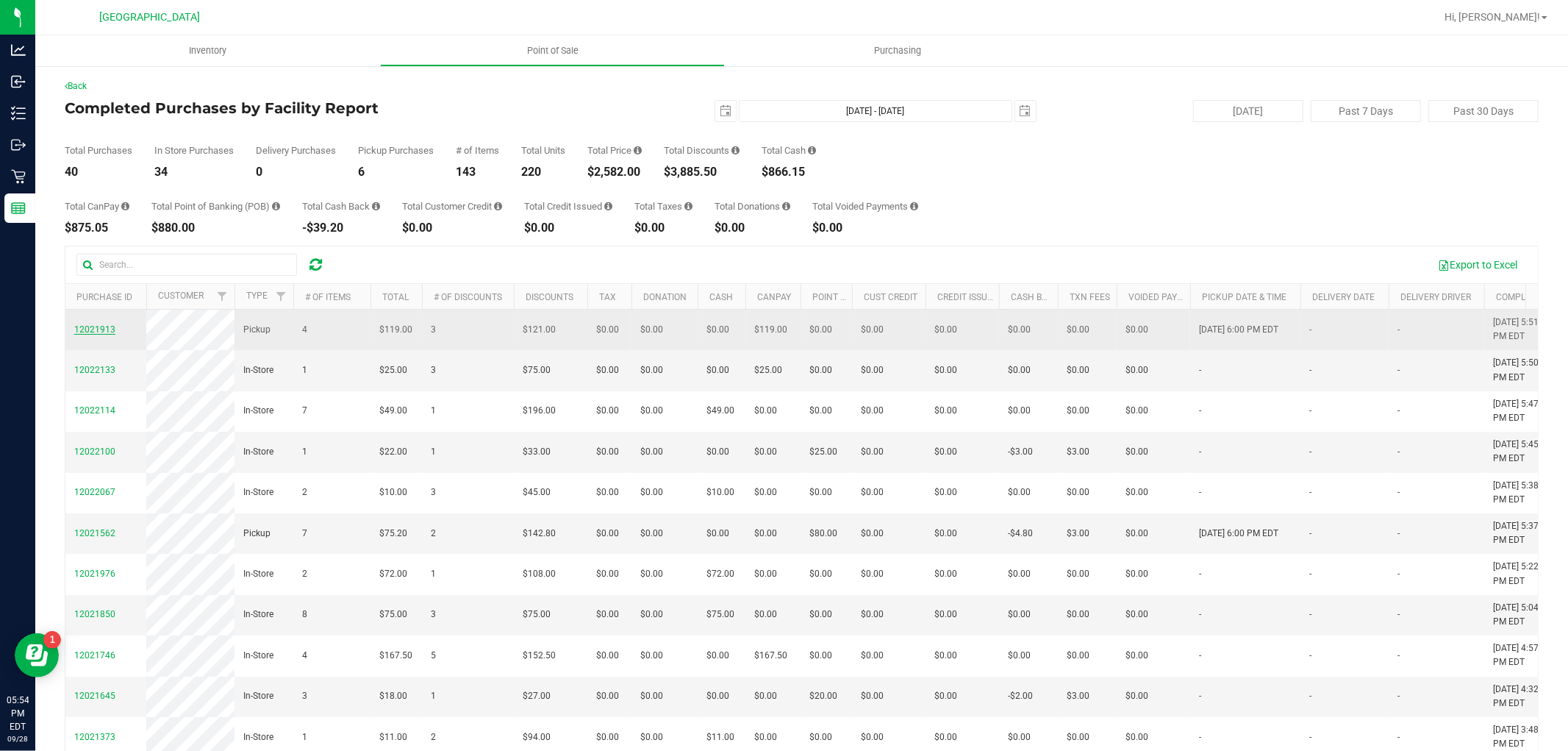
click at [109, 330] on span "12021913" at bounding box center [95, 329] width 41 height 10
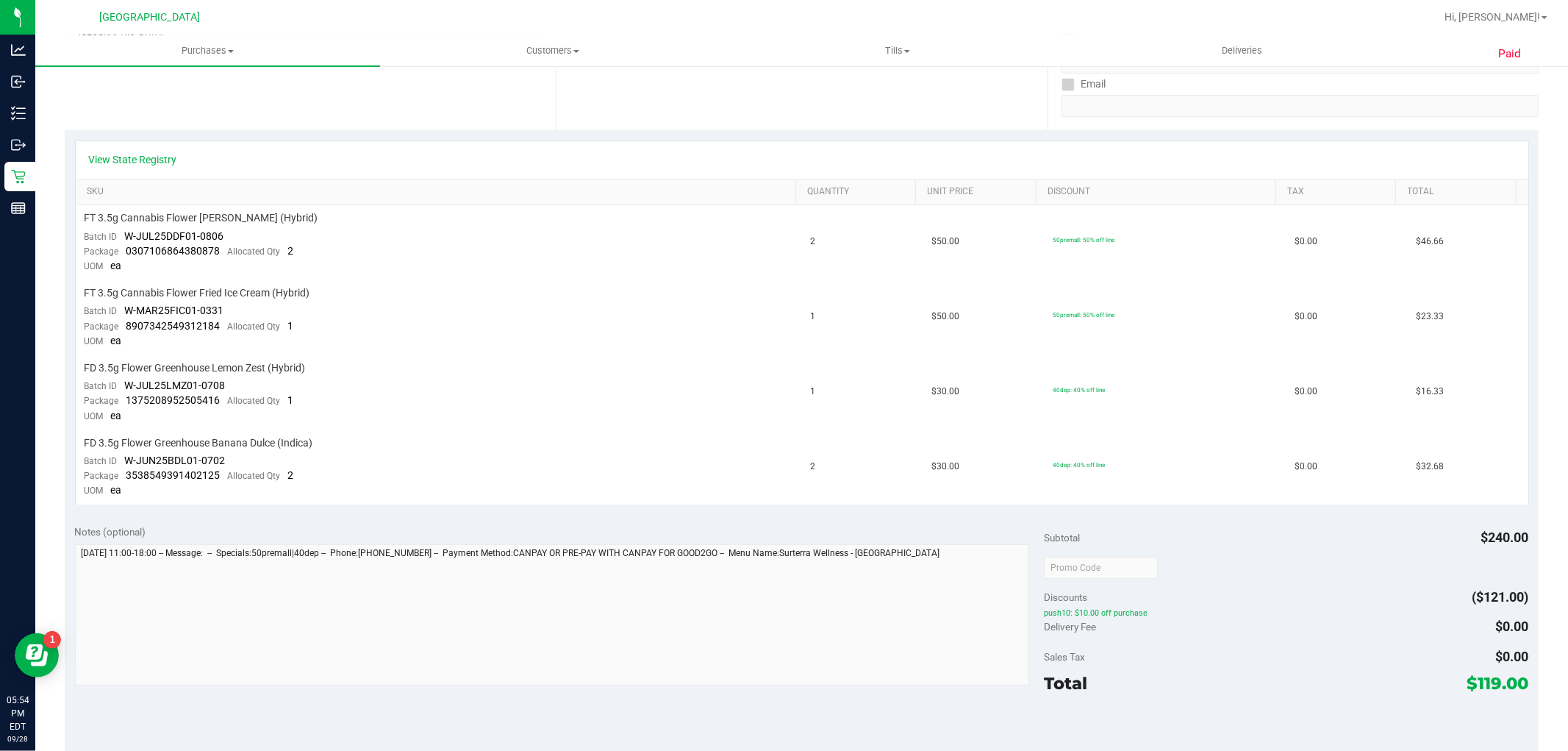
scroll to position [306, 0]
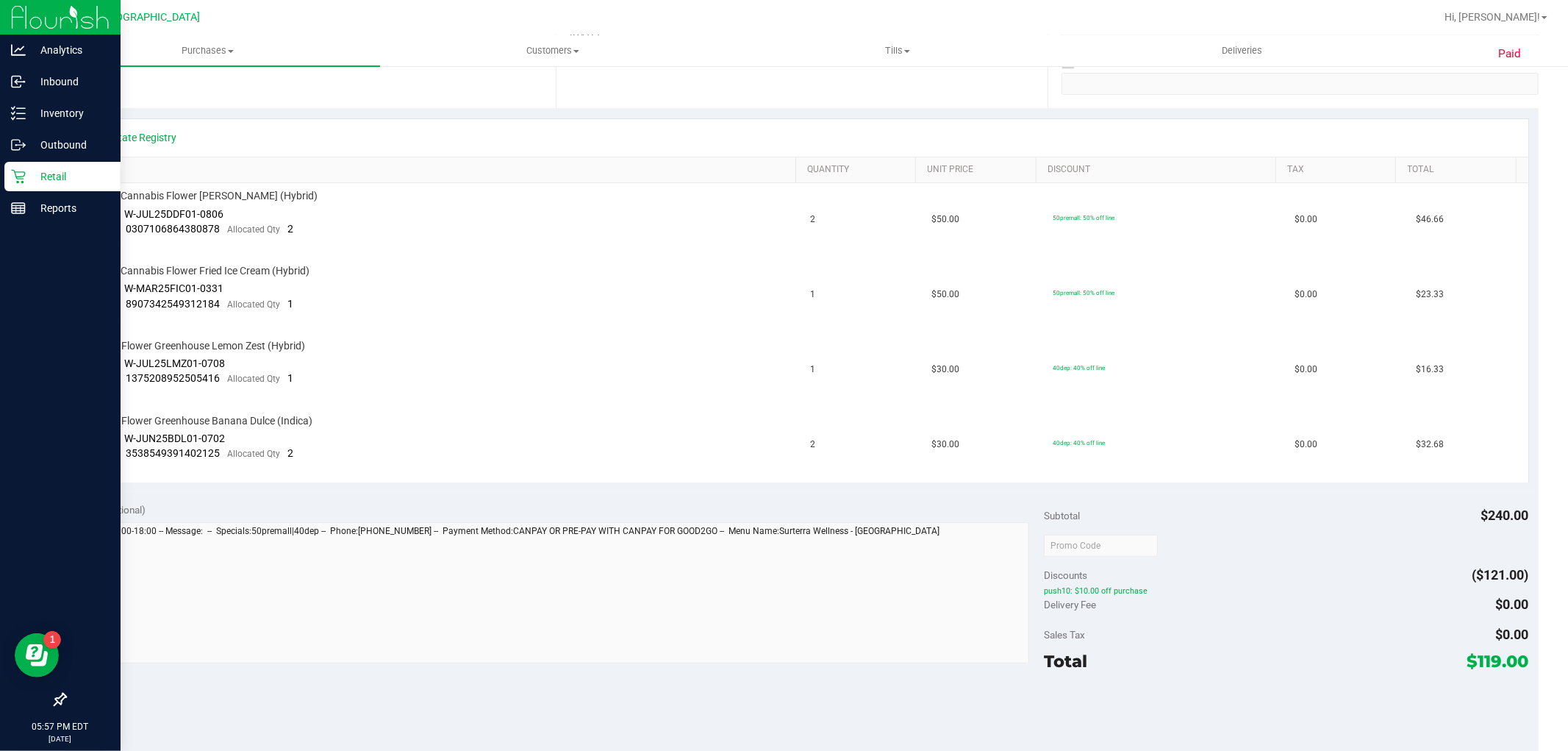
click at [57, 178] on p "Retail" at bounding box center [69, 176] width 88 height 17
